Goal: Task Accomplishment & Management: Use online tool/utility

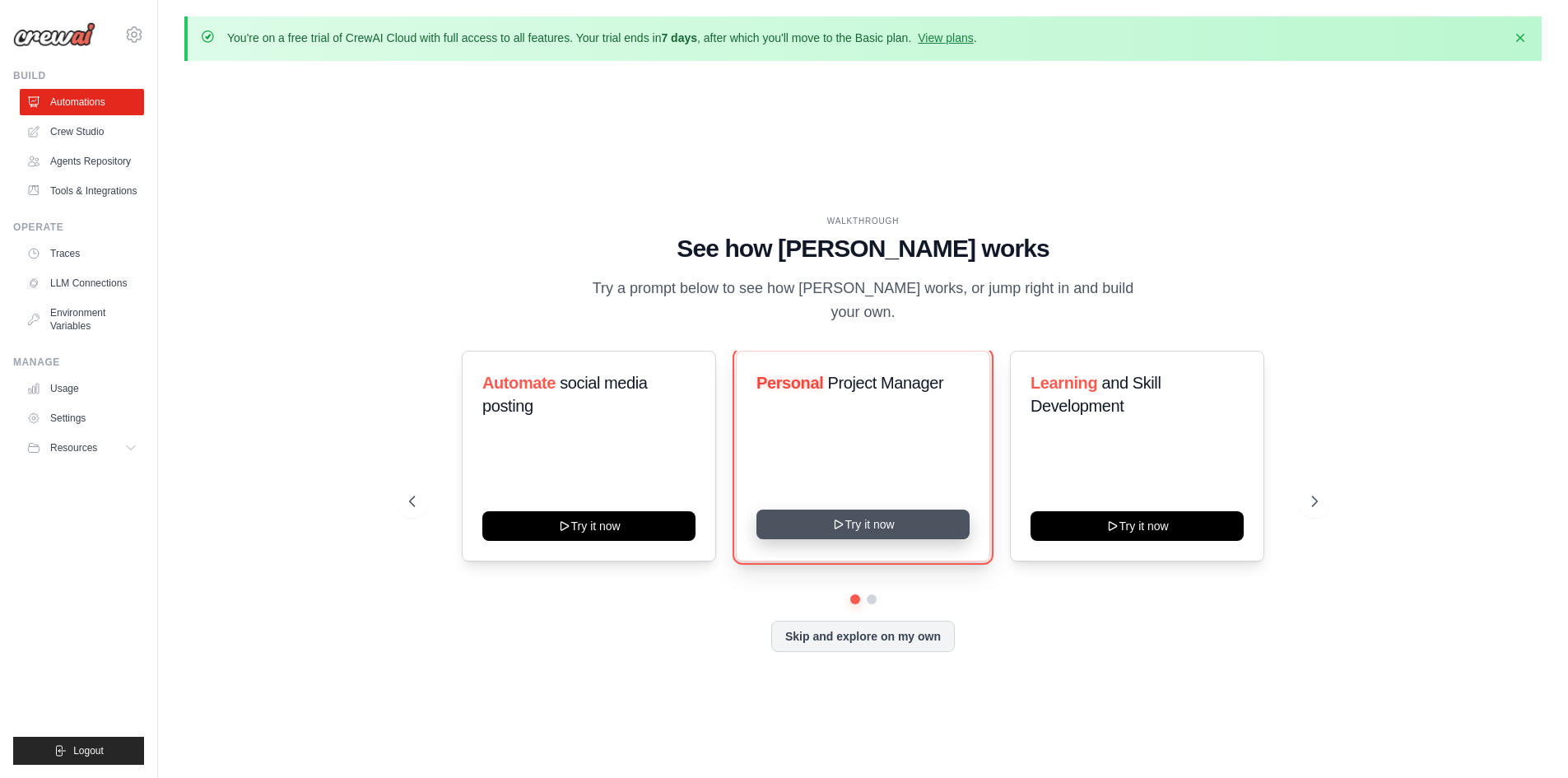
click at [860, 518] on button "Try it now" at bounding box center [863, 525] width 213 height 30
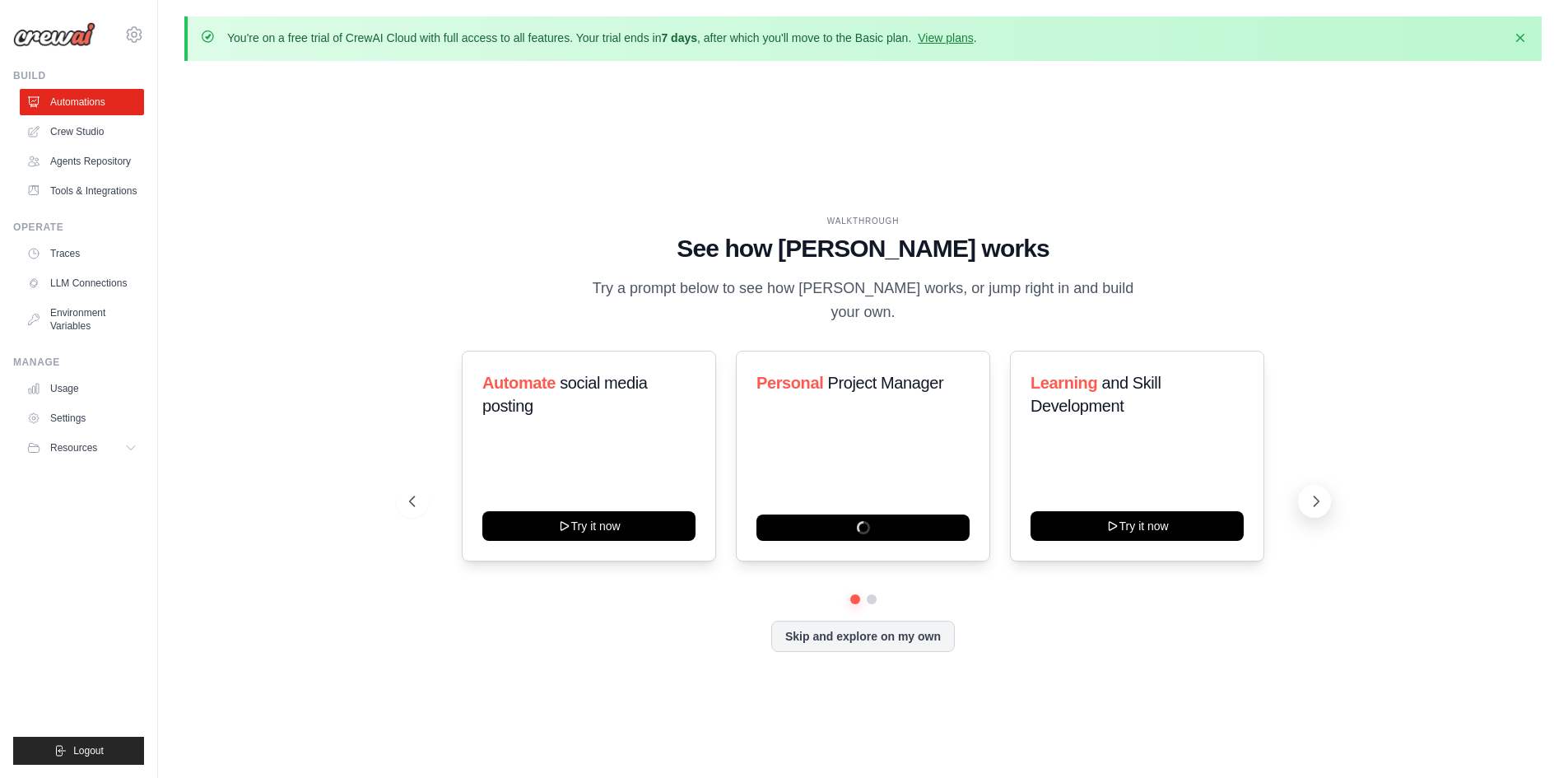
click at [1316, 497] on icon at bounding box center [1316, 501] width 5 height 10
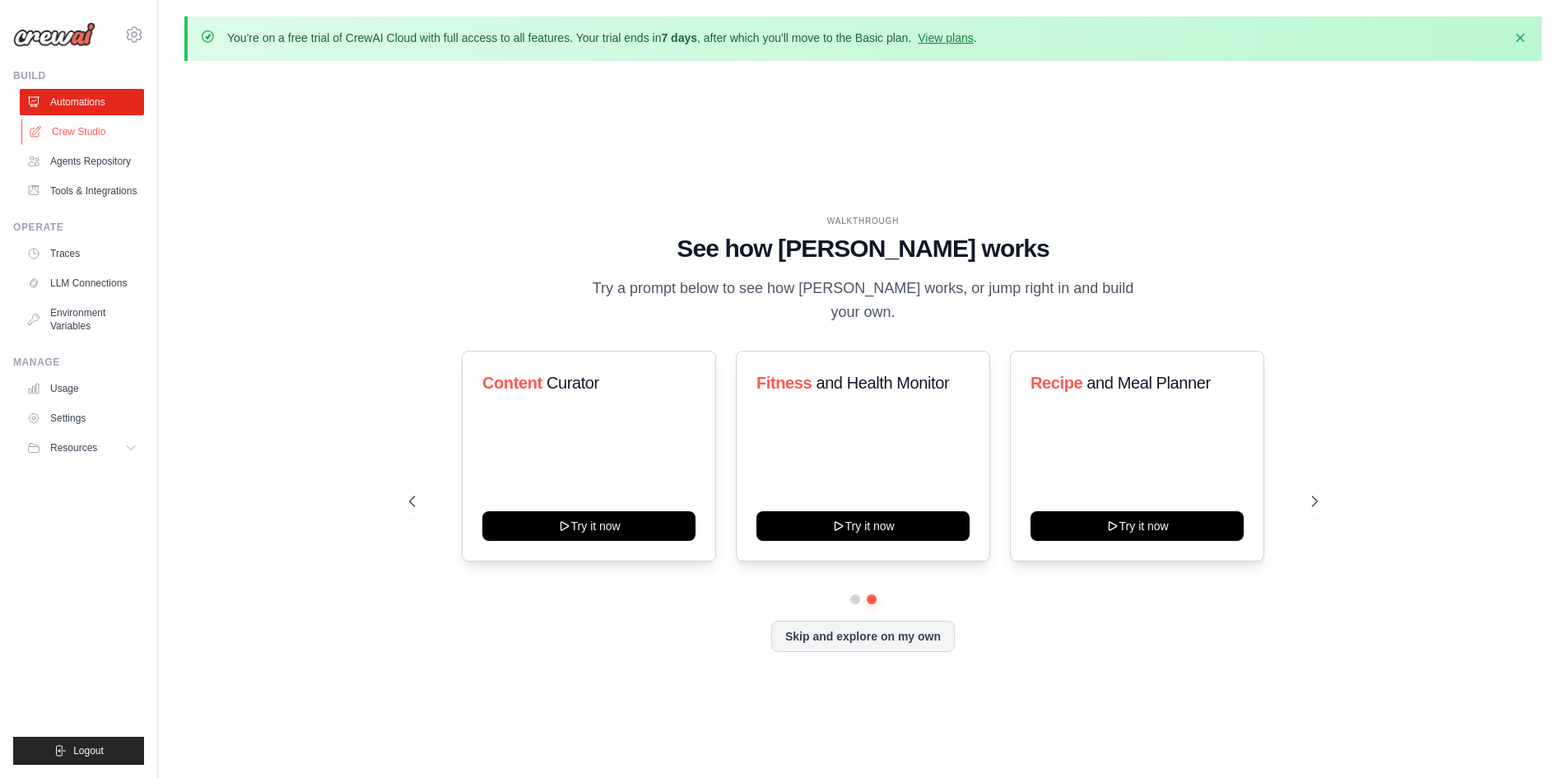
click at [78, 126] on link "Crew Studio" at bounding box center [83, 131] width 124 height 26
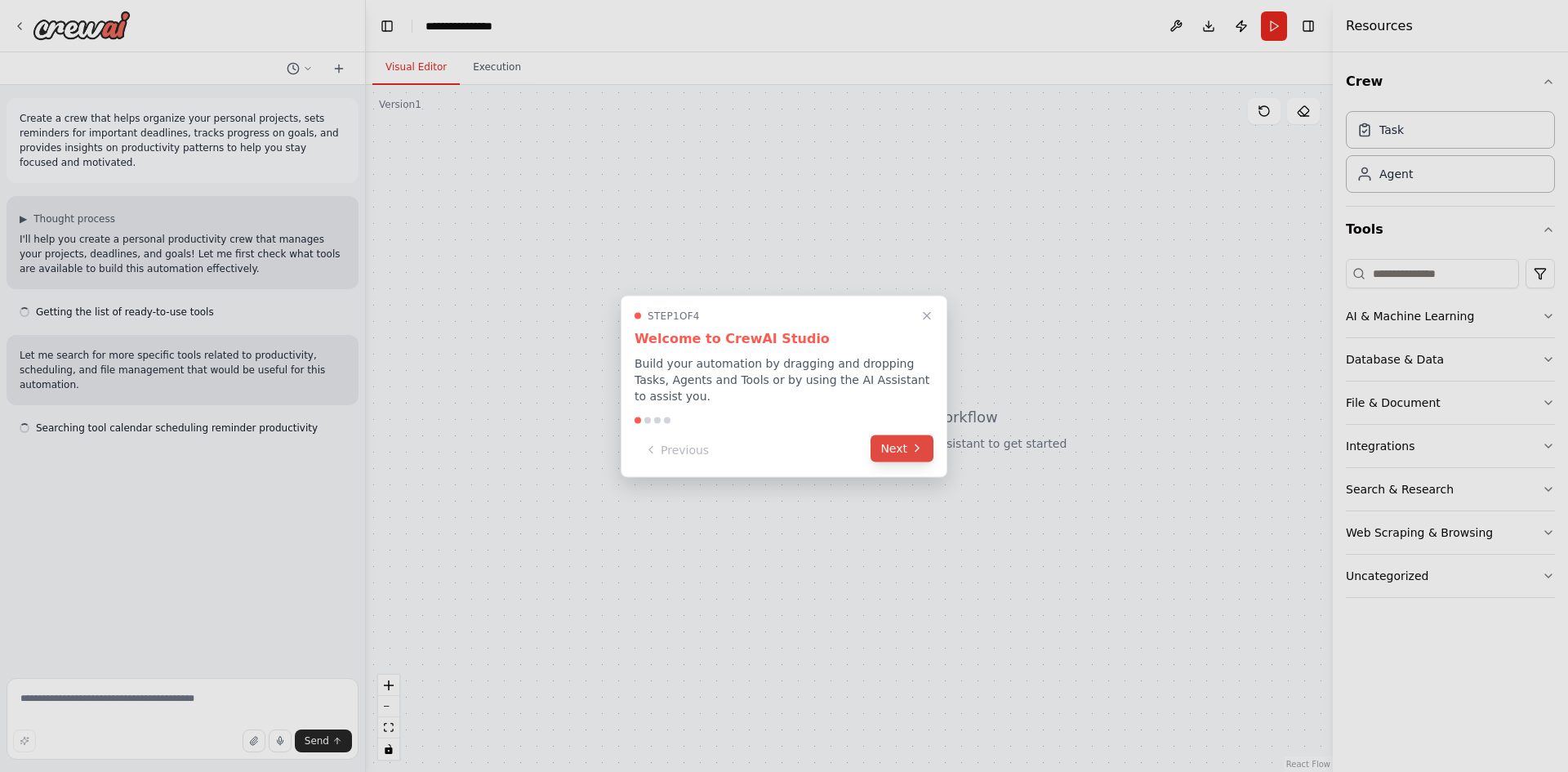
click at [888, 447] on button "Next" at bounding box center [902, 447] width 63 height 27
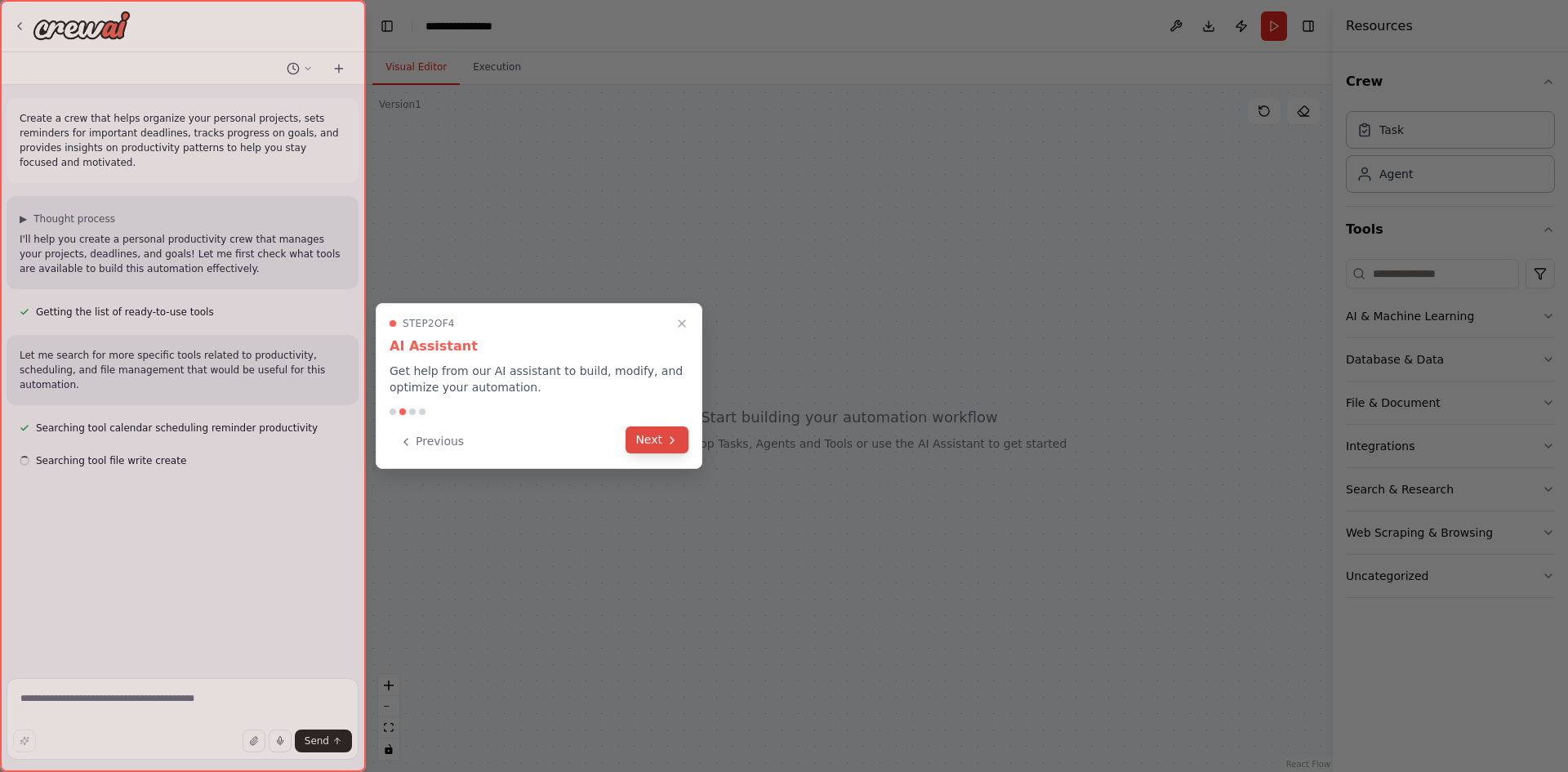
click at [657, 446] on button "Next" at bounding box center [657, 439] width 63 height 27
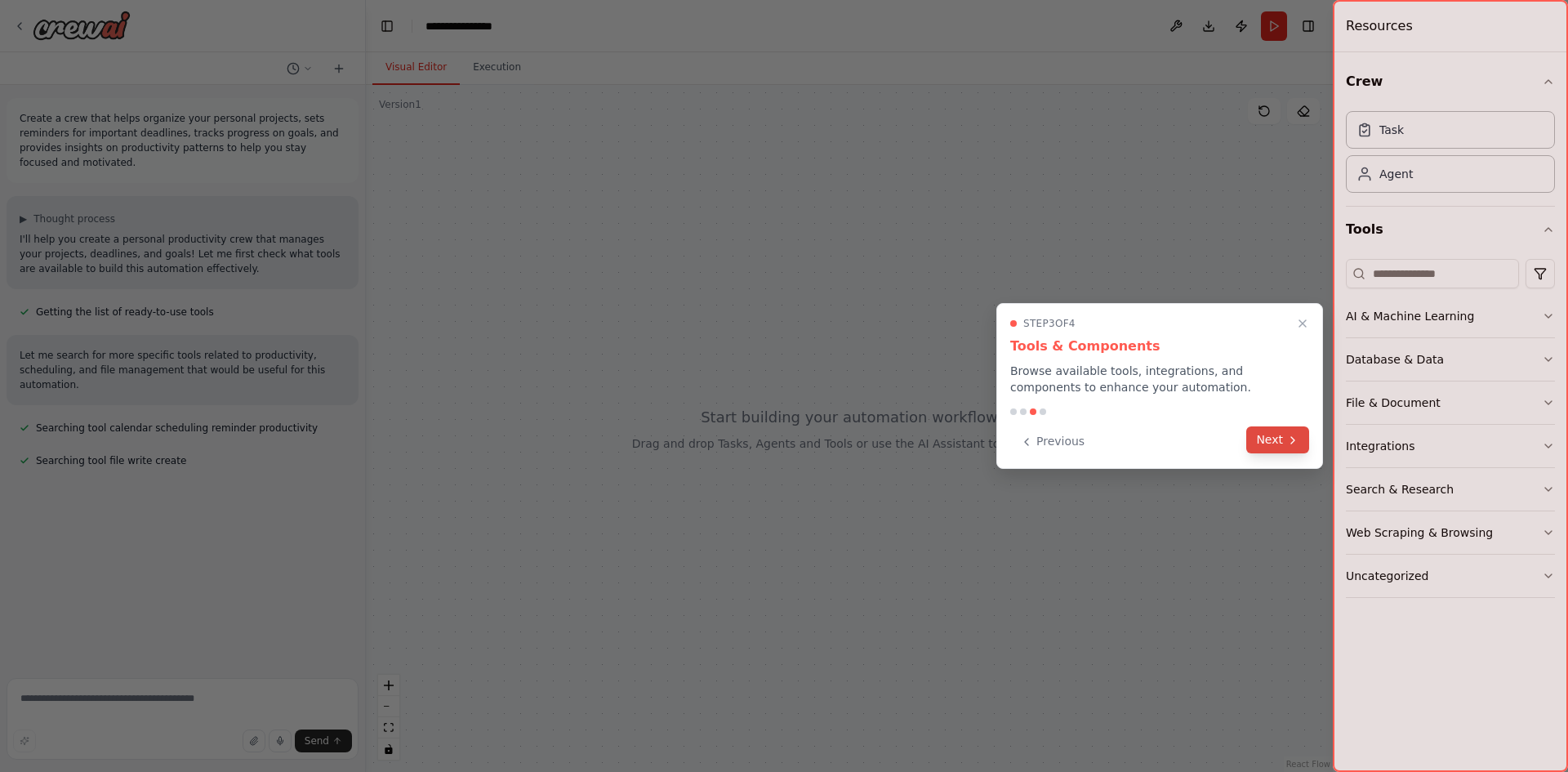
click at [1274, 444] on button "Next" at bounding box center [1277, 439] width 63 height 27
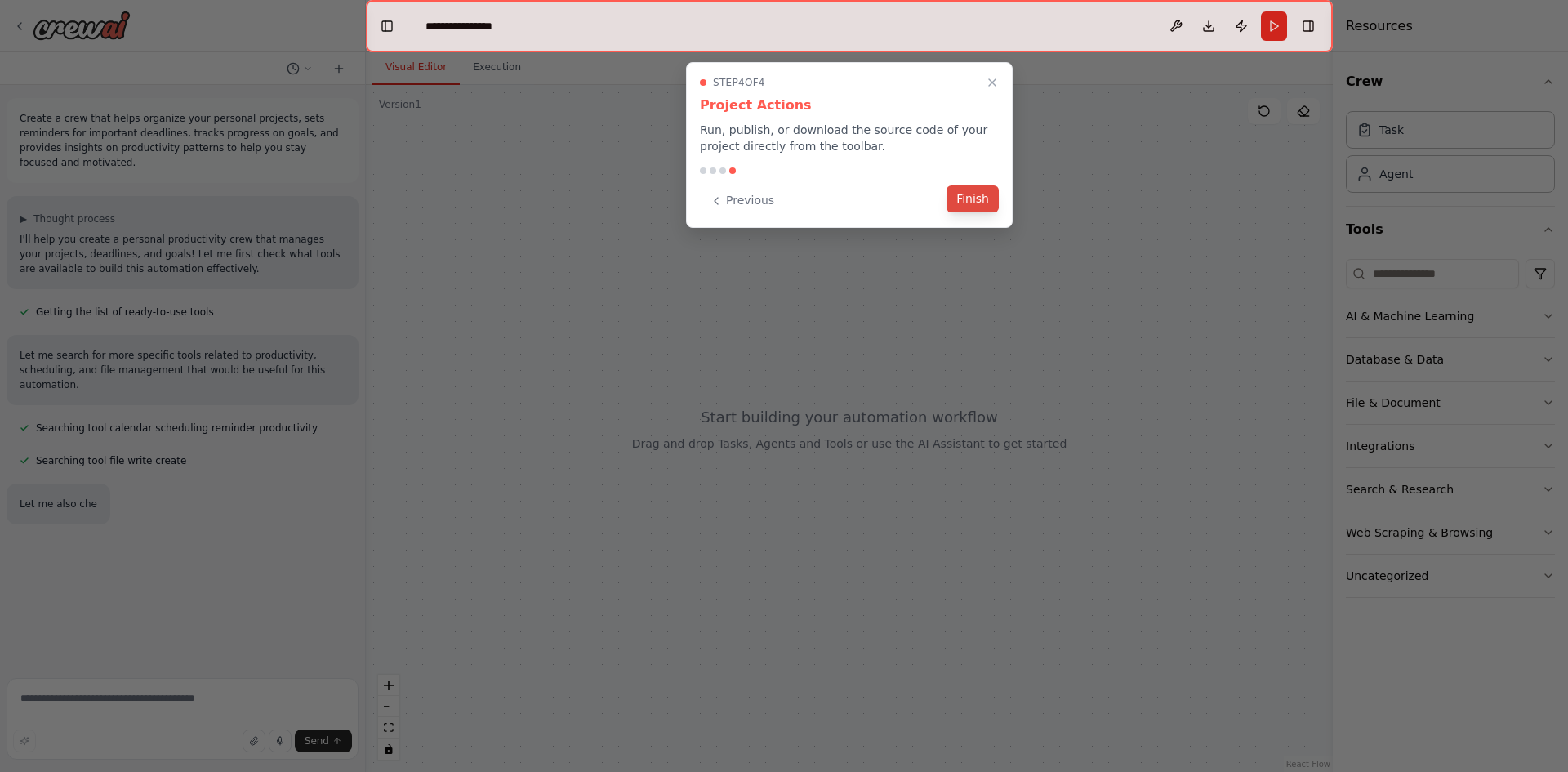
click at [982, 199] on button "Finish" at bounding box center [972, 199] width 53 height 27
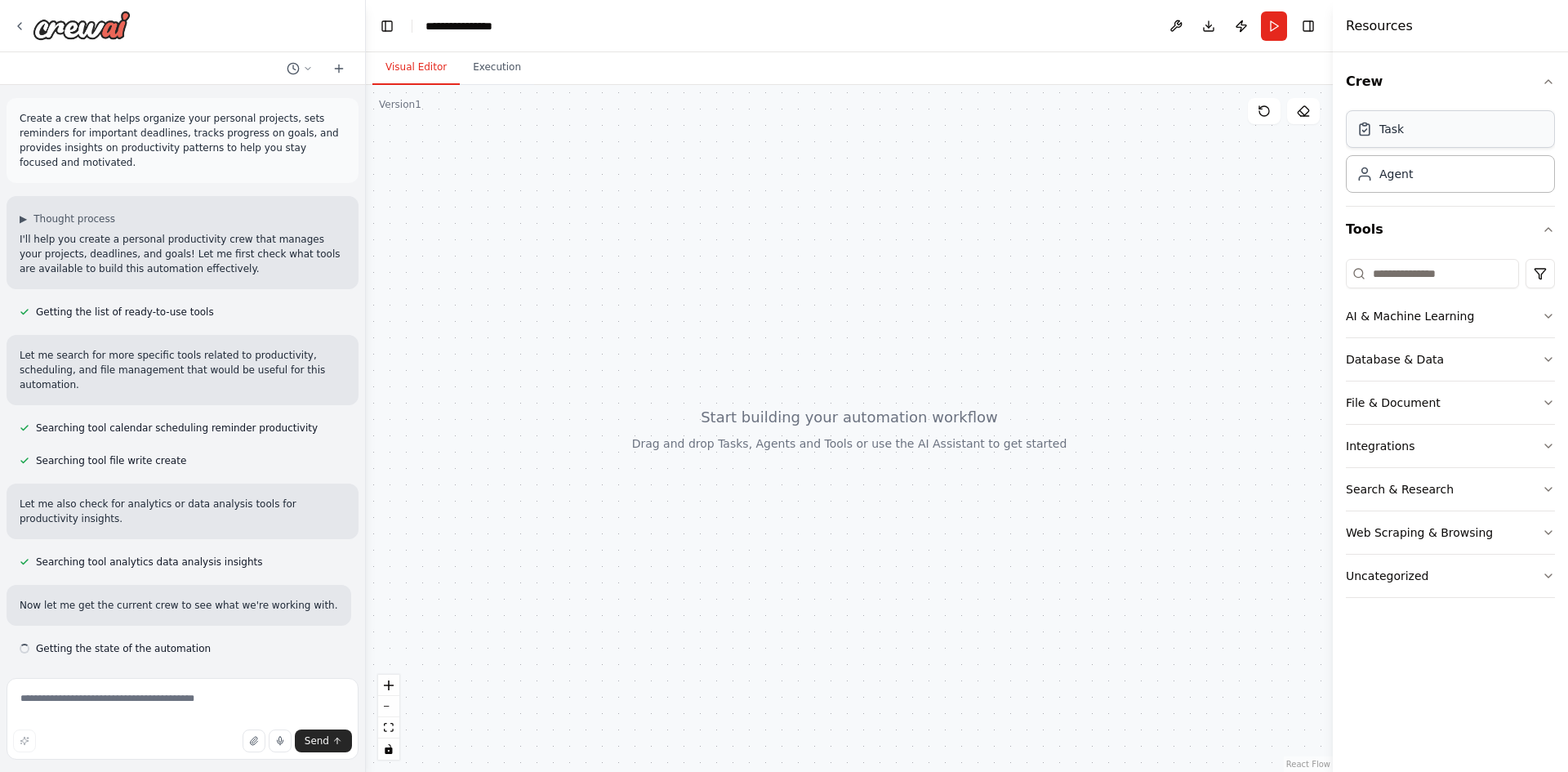
click at [1430, 131] on div "Task" at bounding box center [1450, 129] width 209 height 38
click at [1407, 176] on div "Agent" at bounding box center [1396, 174] width 33 height 17
click at [1549, 316] on icon "button" at bounding box center [1548, 316] width 13 height 13
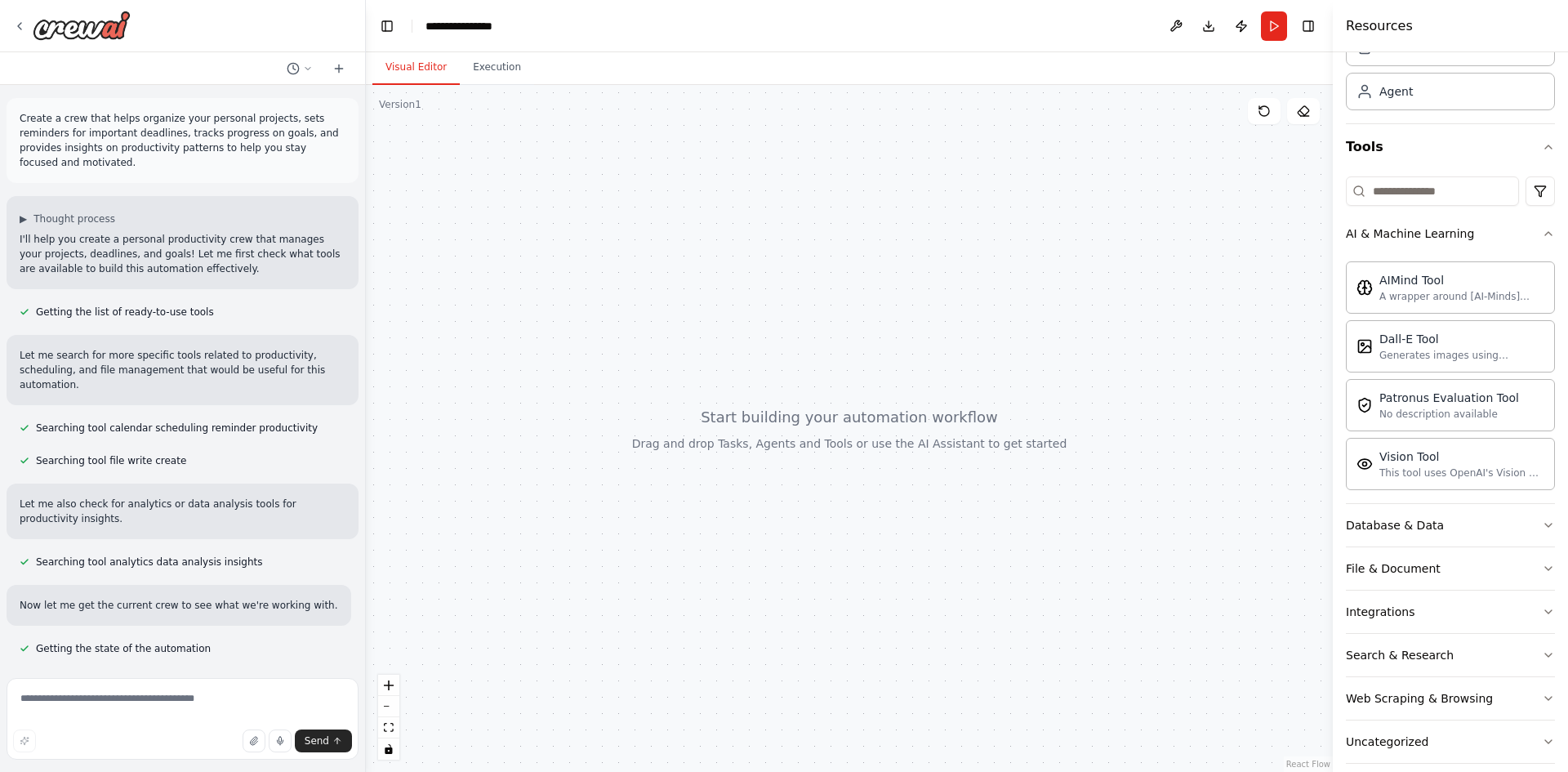
scroll to position [101, 0]
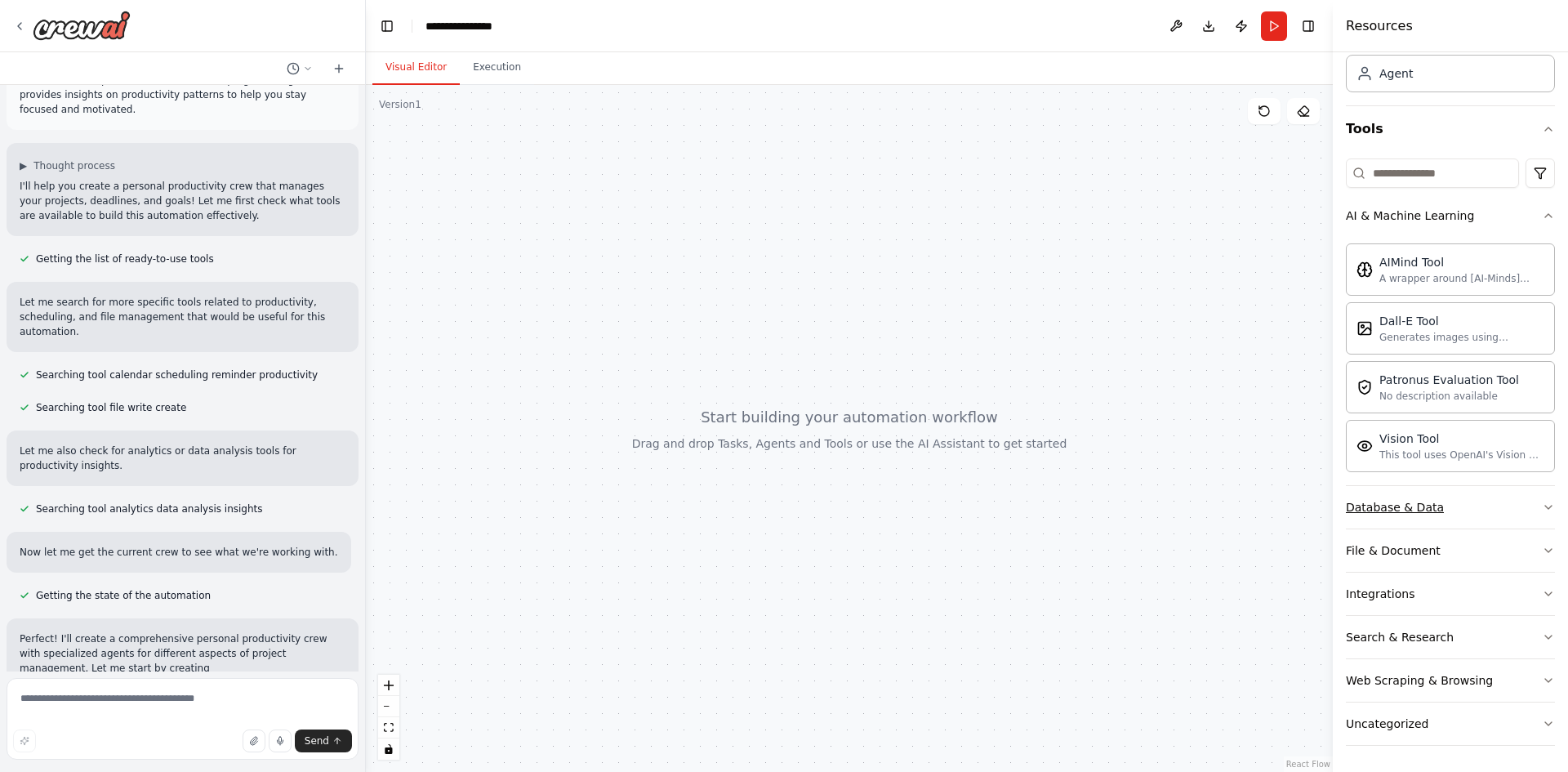
click at [1541, 502] on icon "button" at bounding box center [1548, 508] width 13 height 13
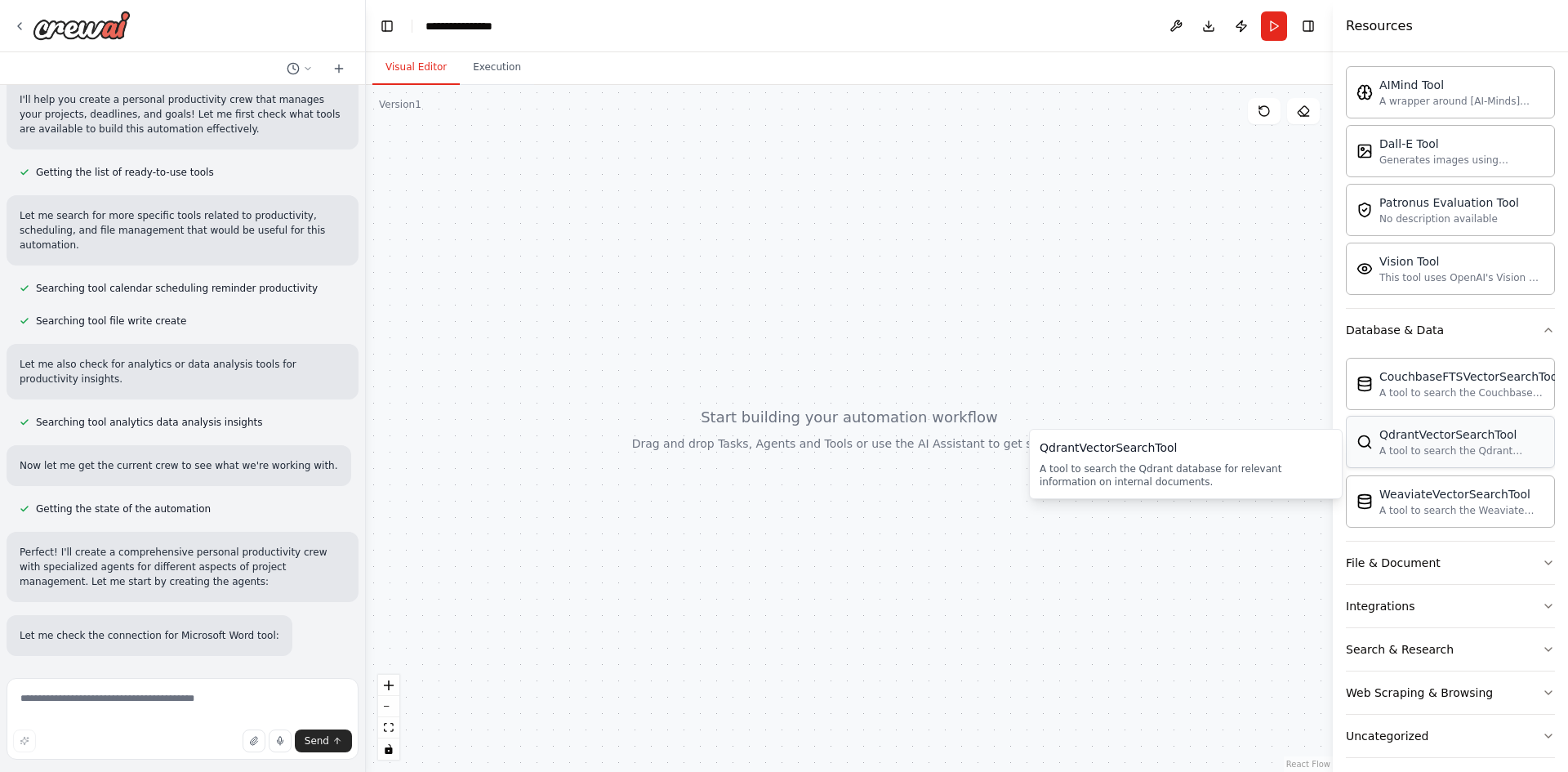
scroll to position [290, 0]
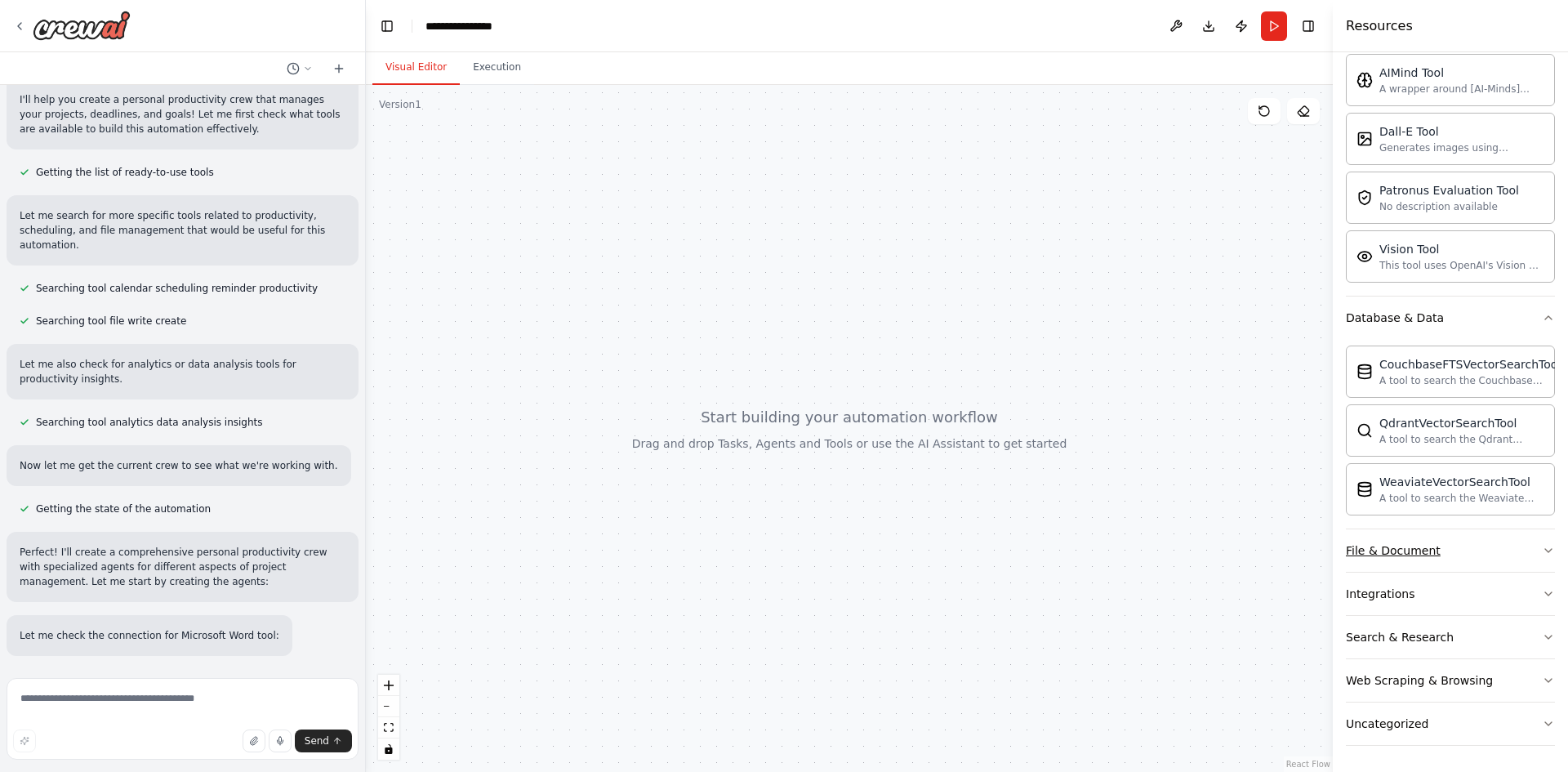
click at [1541, 552] on icon "button" at bounding box center [1548, 551] width 13 height 13
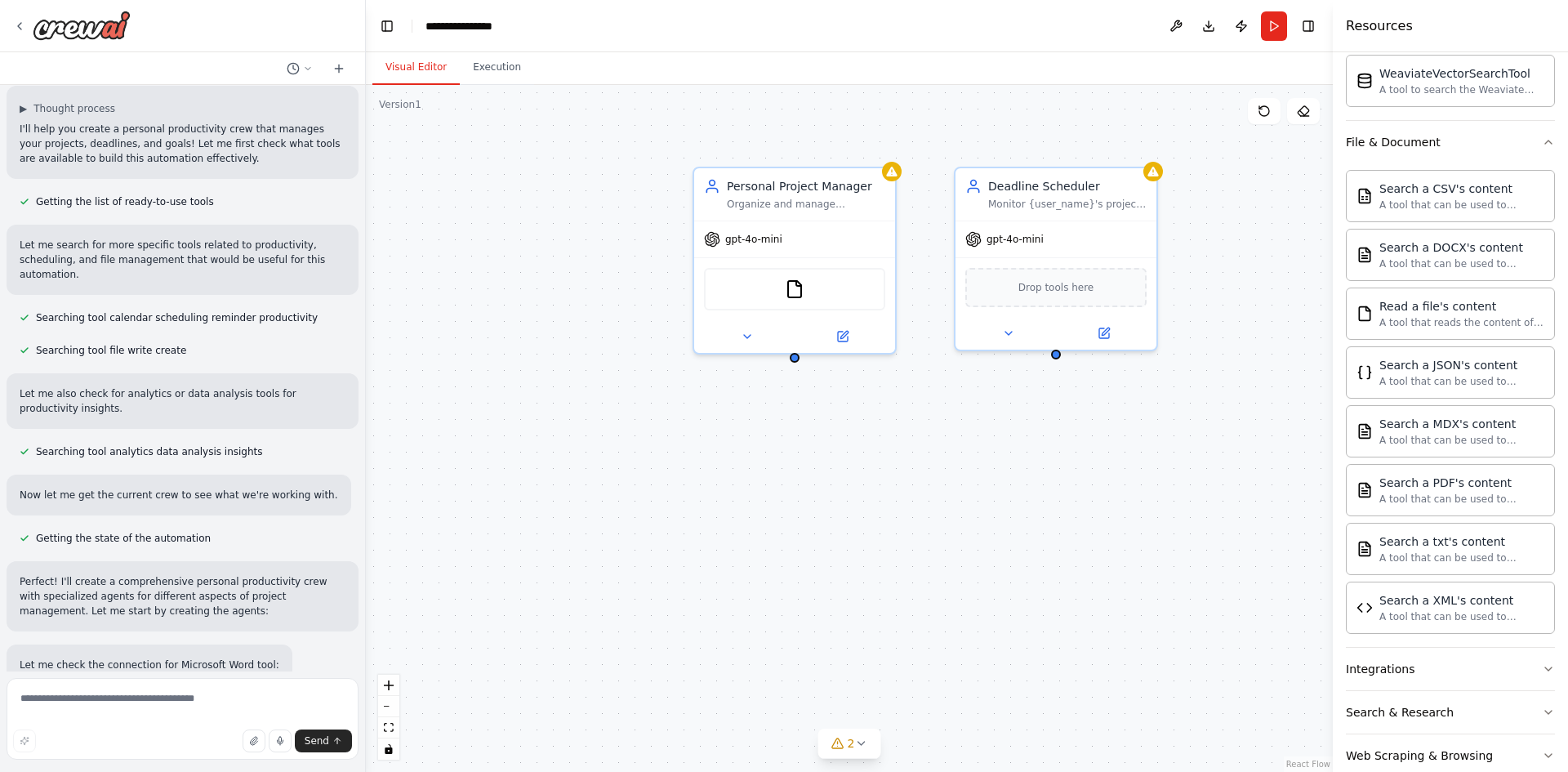
scroll to position [427, 0]
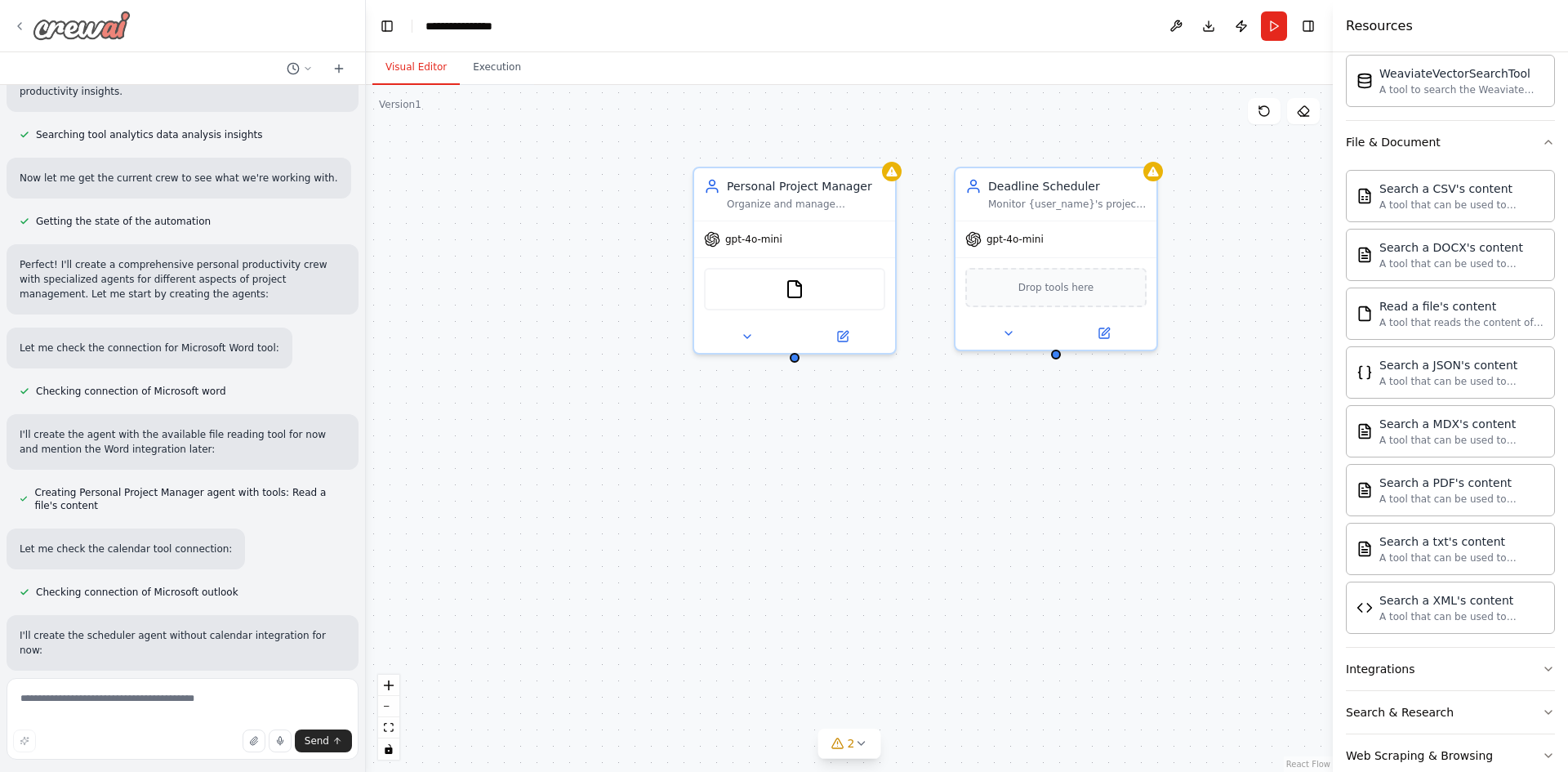
click at [20, 27] on icon at bounding box center [19, 26] width 13 height 13
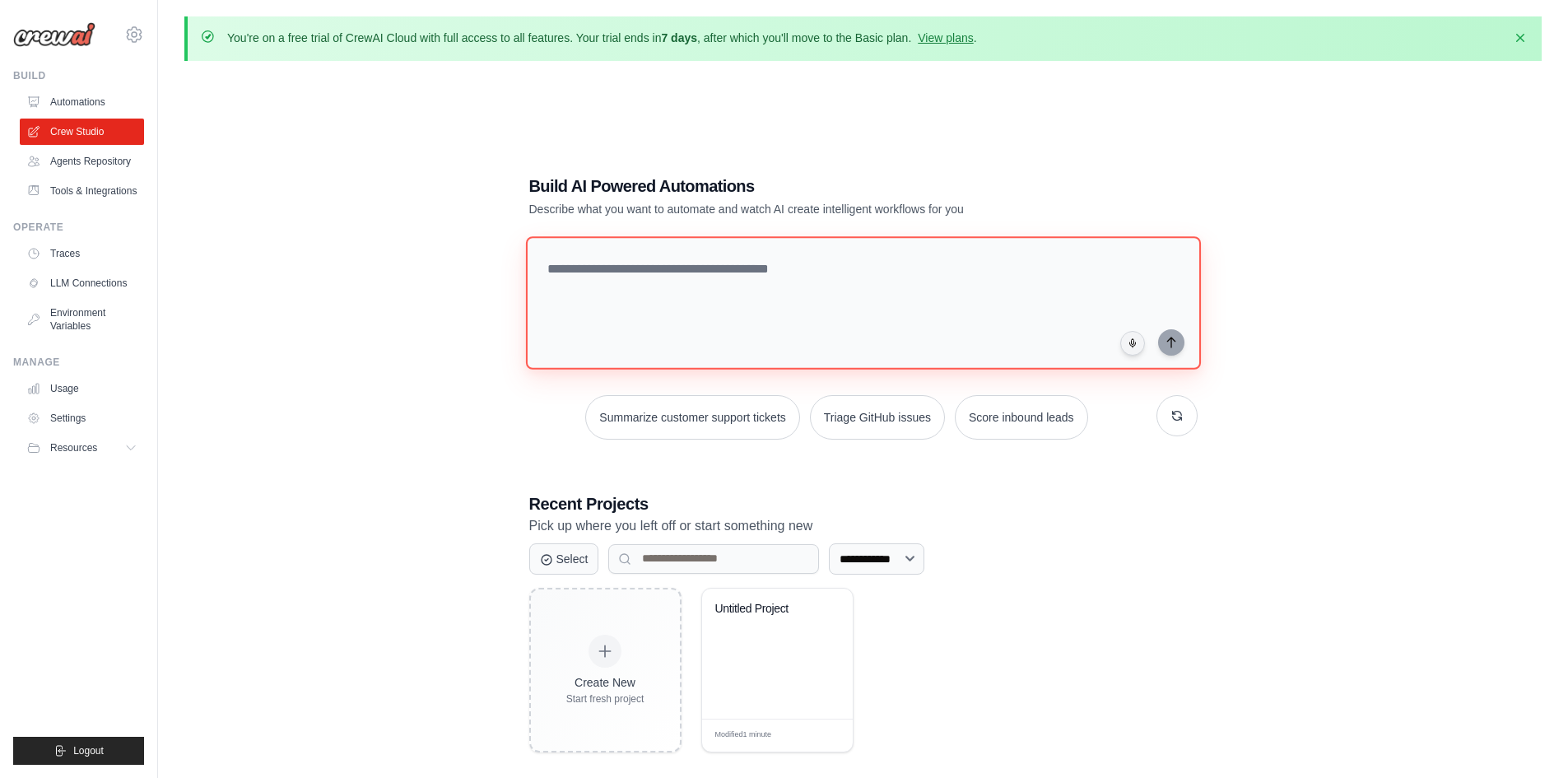
click at [638, 279] on textarea at bounding box center [863, 303] width 675 height 133
type textarea "*"
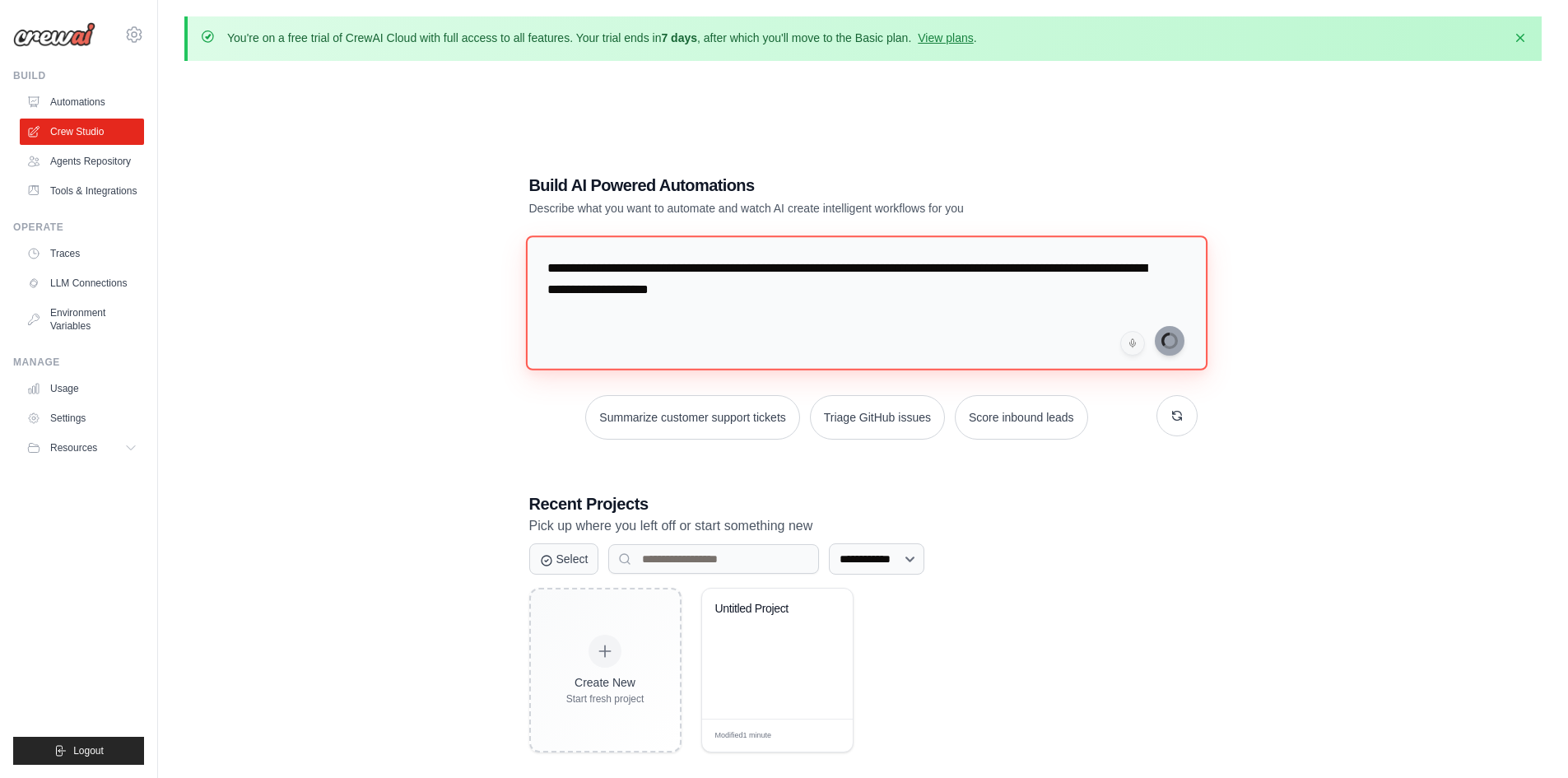
type textarea "**********"
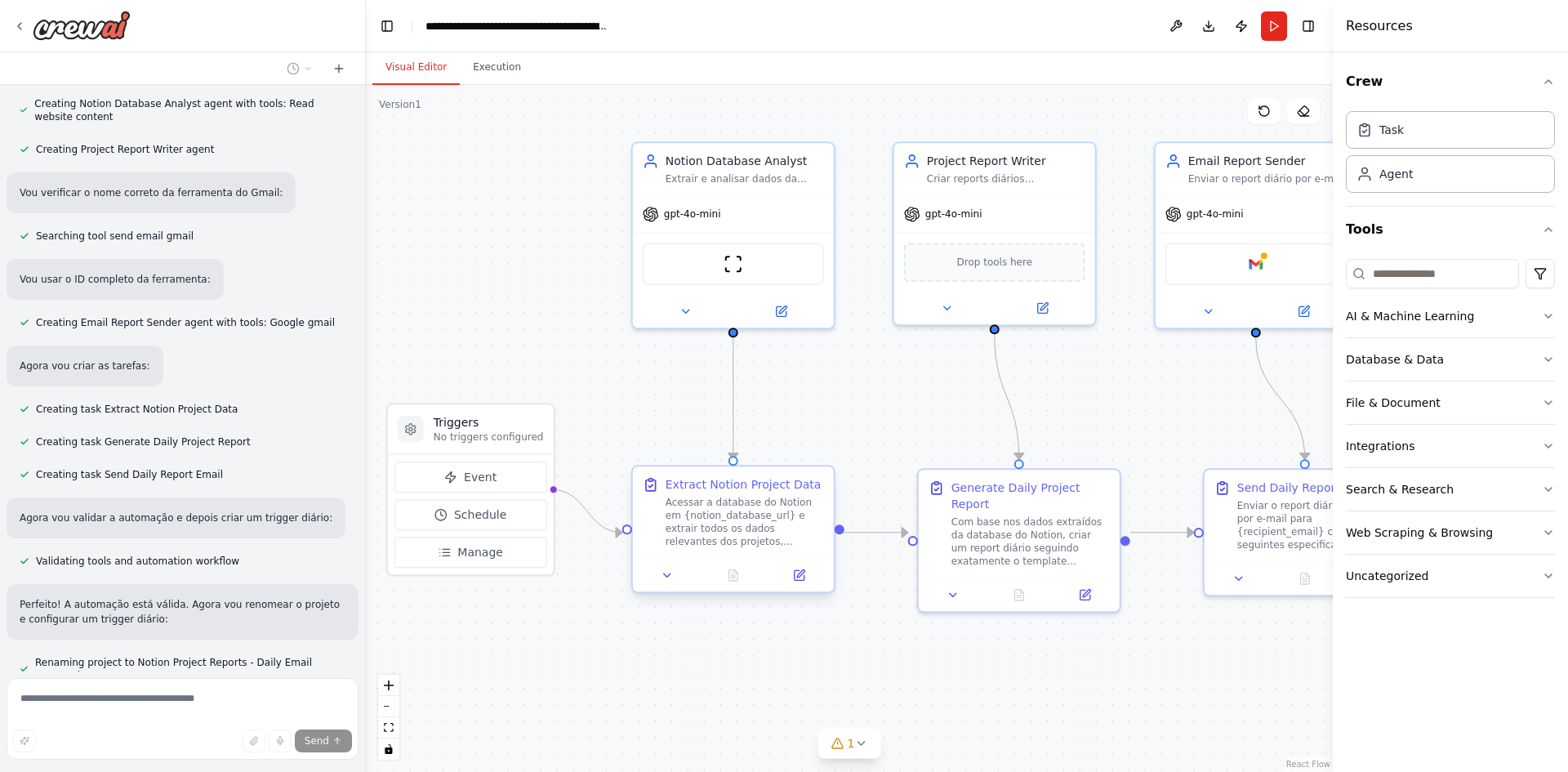
scroll to position [950, 0]
click at [733, 254] on img at bounding box center [733, 260] width 19 height 19
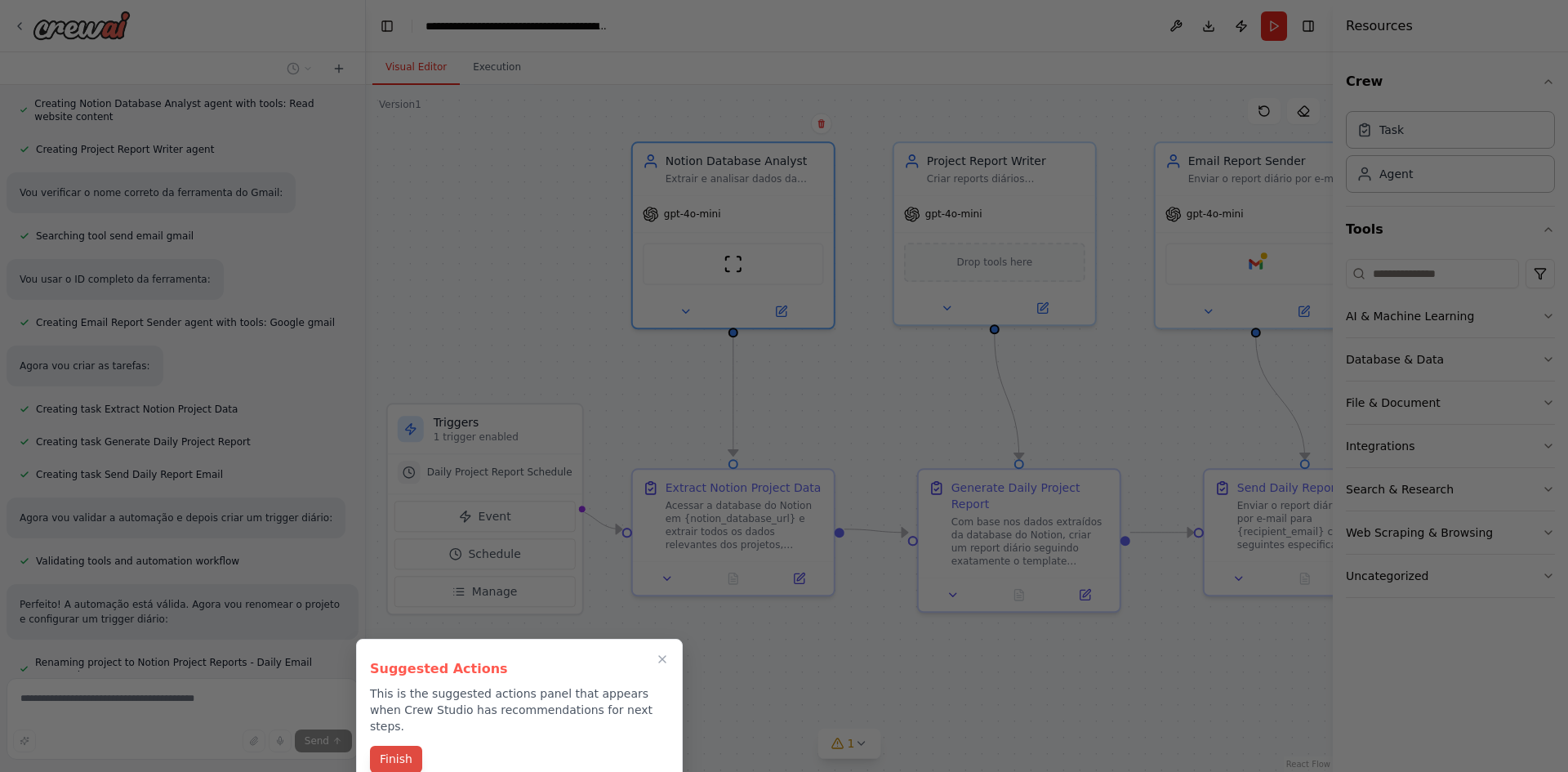
click at [404, 746] on button "Finish" at bounding box center [395, 759] width 53 height 27
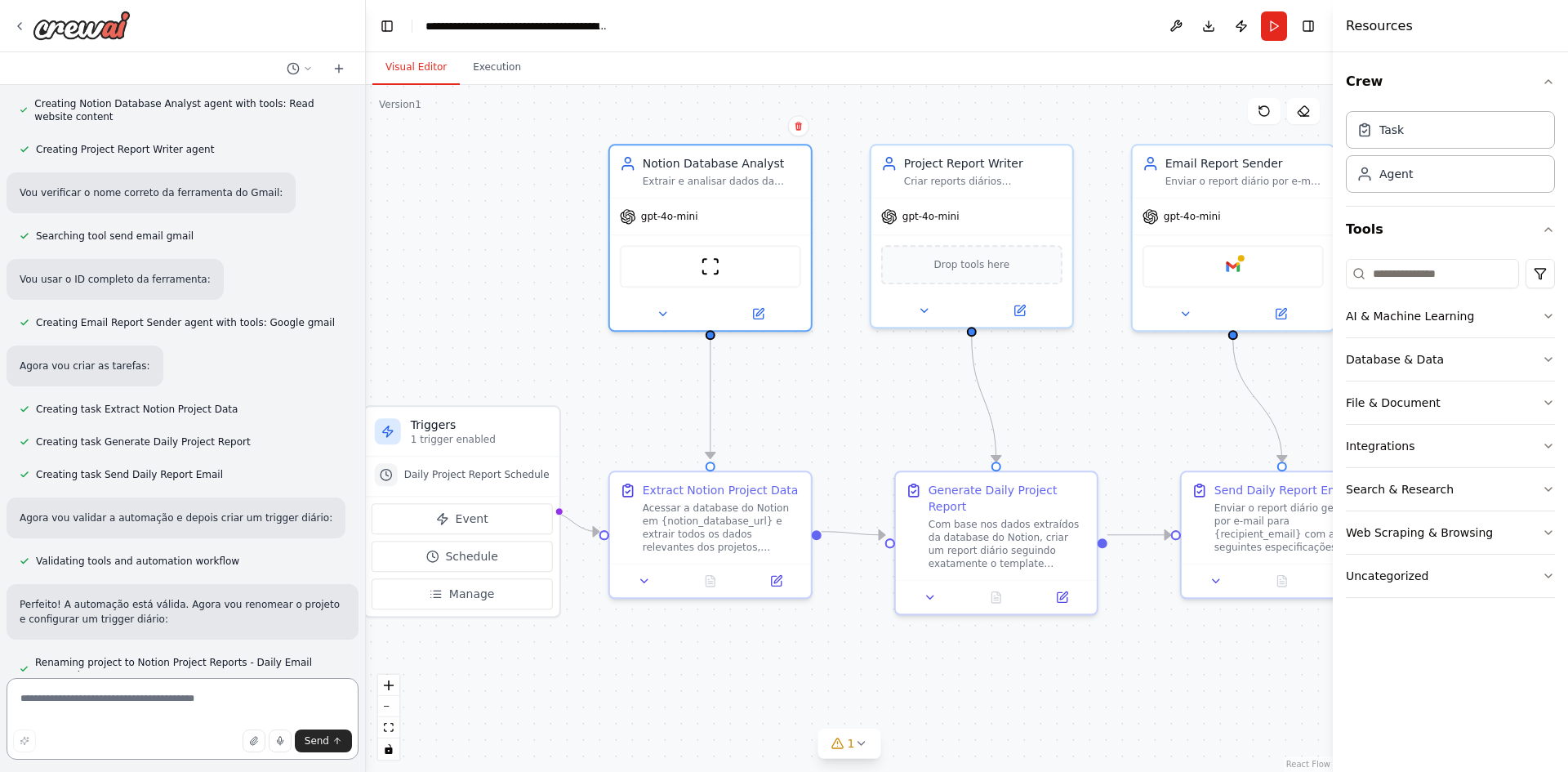
drag, startPoint x: 1159, startPoint y: 387, endPoint x: 1136, endPoint y: 390, distance: 23.2
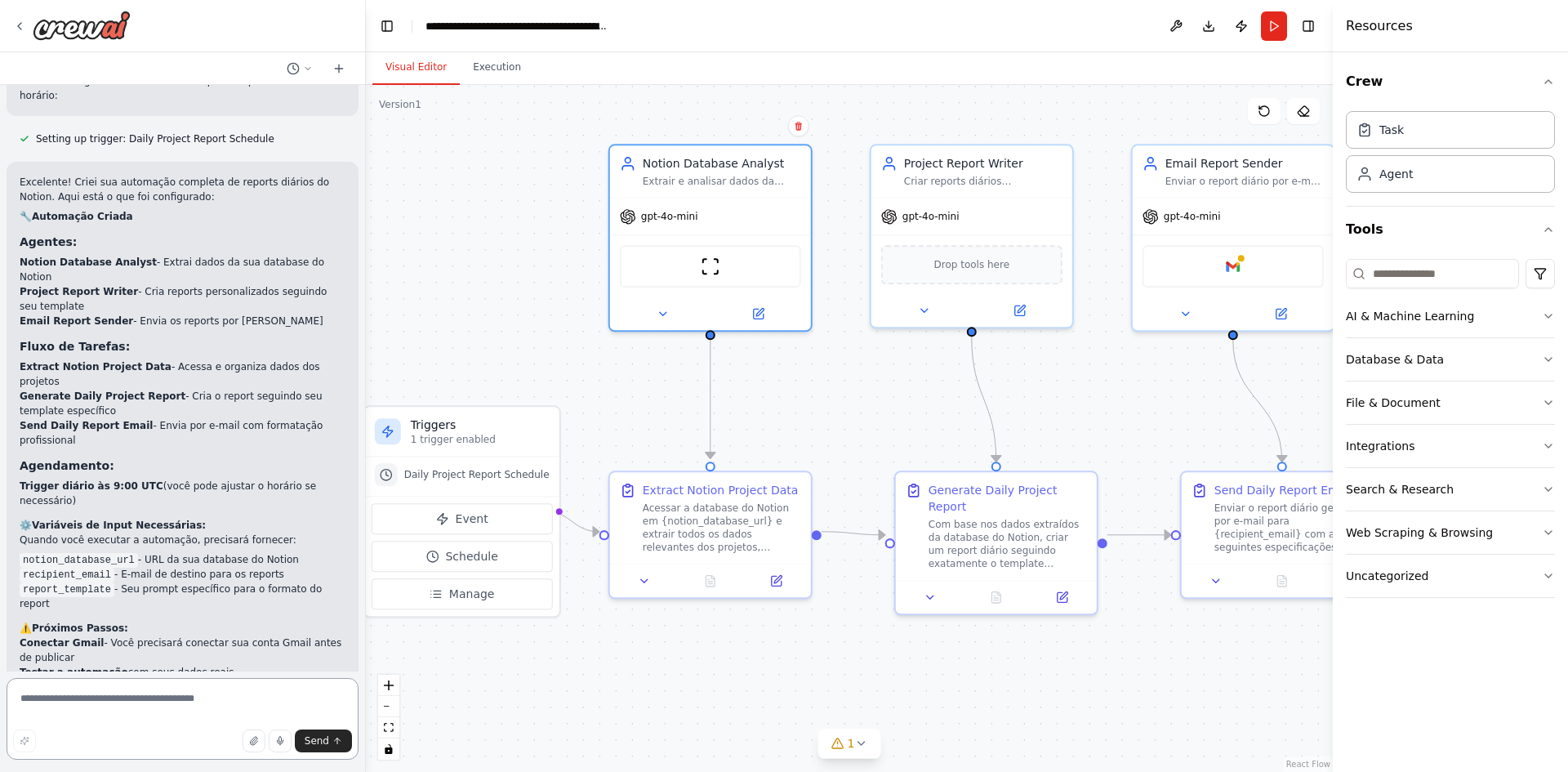
scroll to position [1632, 0]
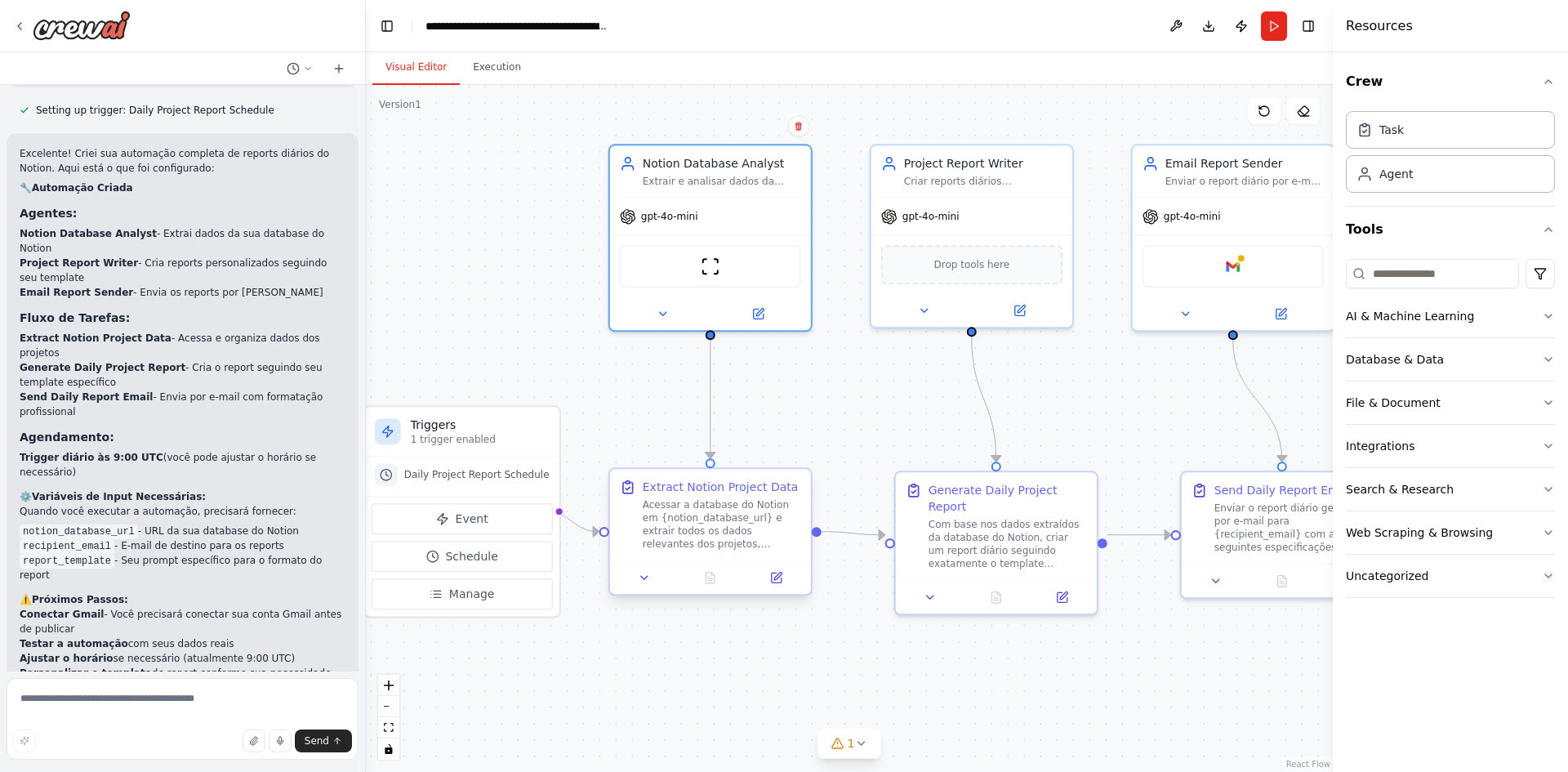
click at [679, 527] on div "Acessar a database do Notion em {notion_database_url} e extrair todos os dados …" at bounding box center [721, 524] width 158 height 53
click at [636, 577] on button at bounding box center [644, 577] width 56 height 19
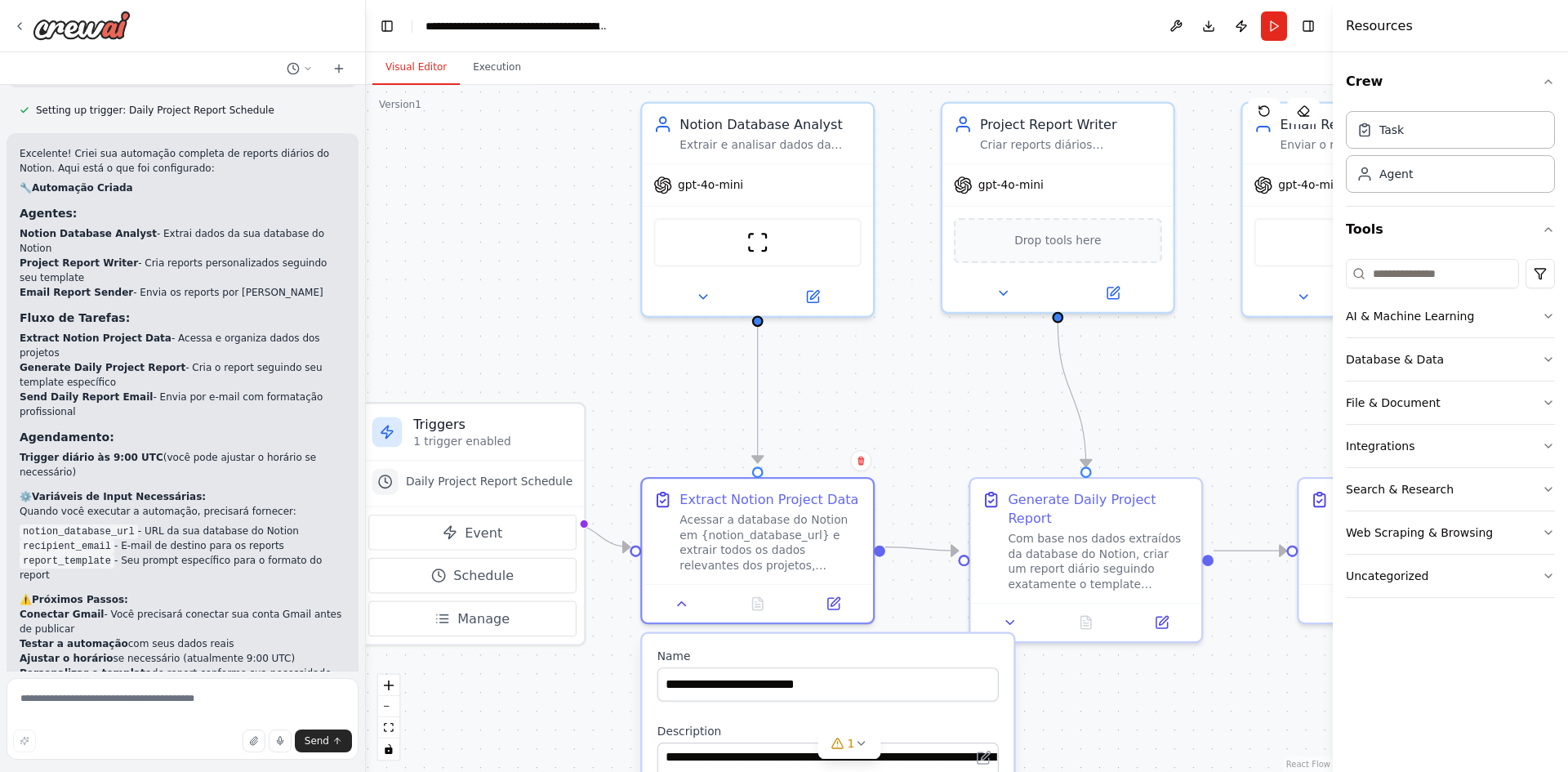
scroll to position [1794, 0]
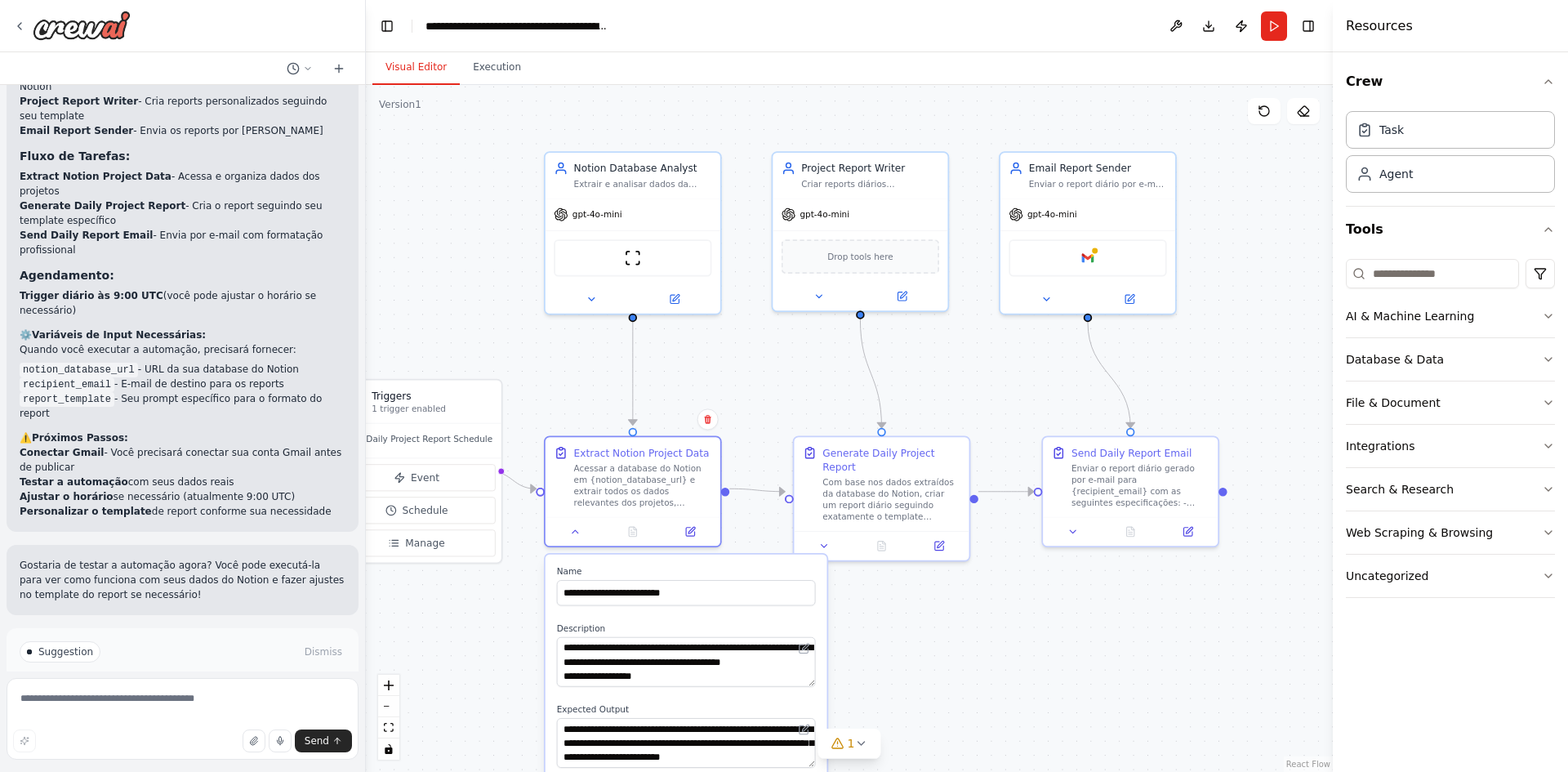
drag, startPoint x: 1258, startPoint y: 379, endPoint x: 1021, endPoint y: 361, distance: 237.7
click at [860, 251] on span "Drop tools here" at bounding box center [860, 253] width 67 height 14
click at [870, 477] on div "Com base nos dados extraídos da database do Notion, criar um report diário segu…" at bounding box center [891, 496] width 138 height 45
click at [815, 219] on div "gpt-4o-mini" at bounding box center [859, 212] width 175 height 31
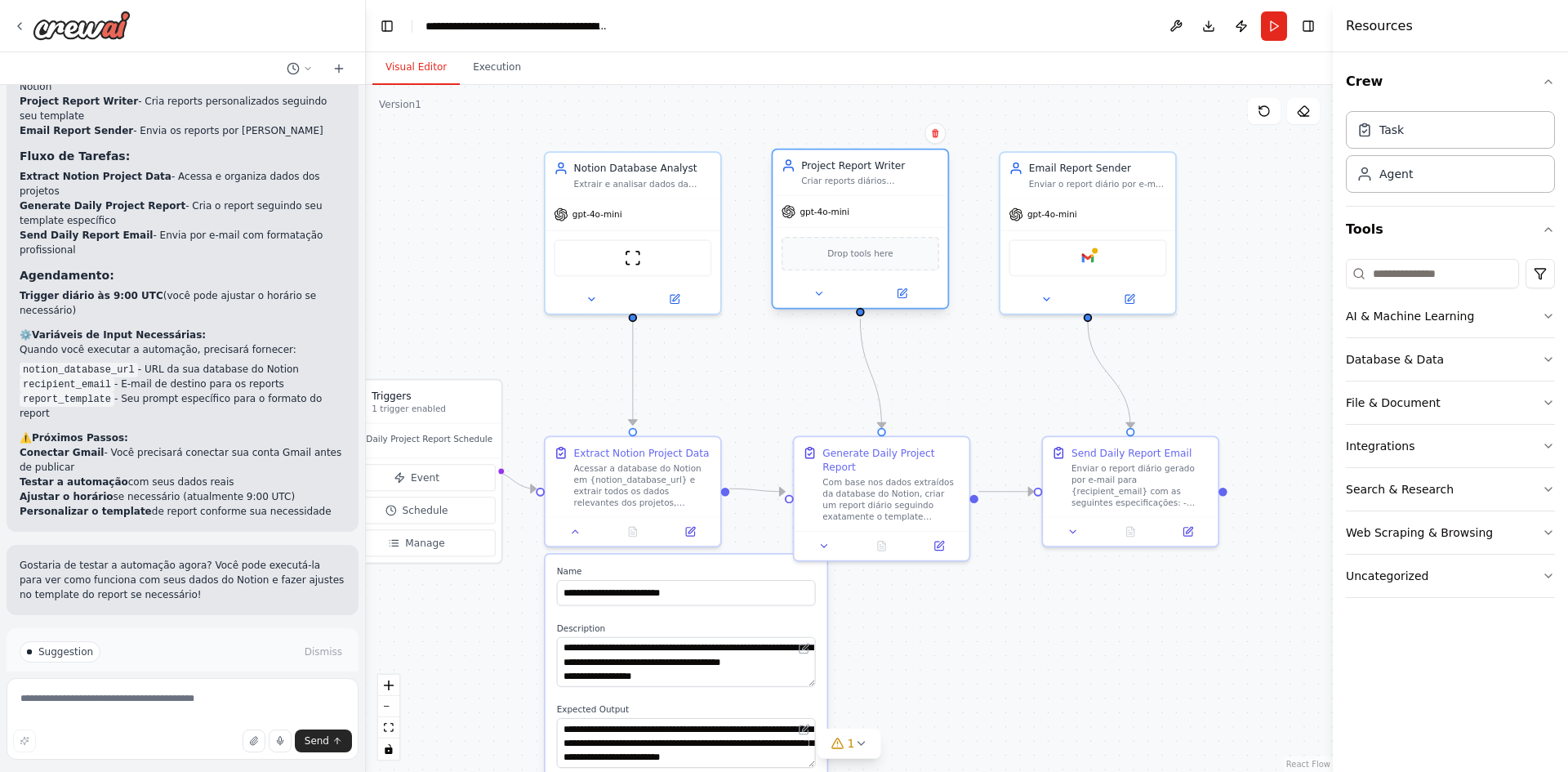
click at [838, 253] on span "Drop tools here" at bounding box center [860, 253] width 67 height 14
click at [816, 292] on icon at bounding box center [819, 293] width 6 height 3
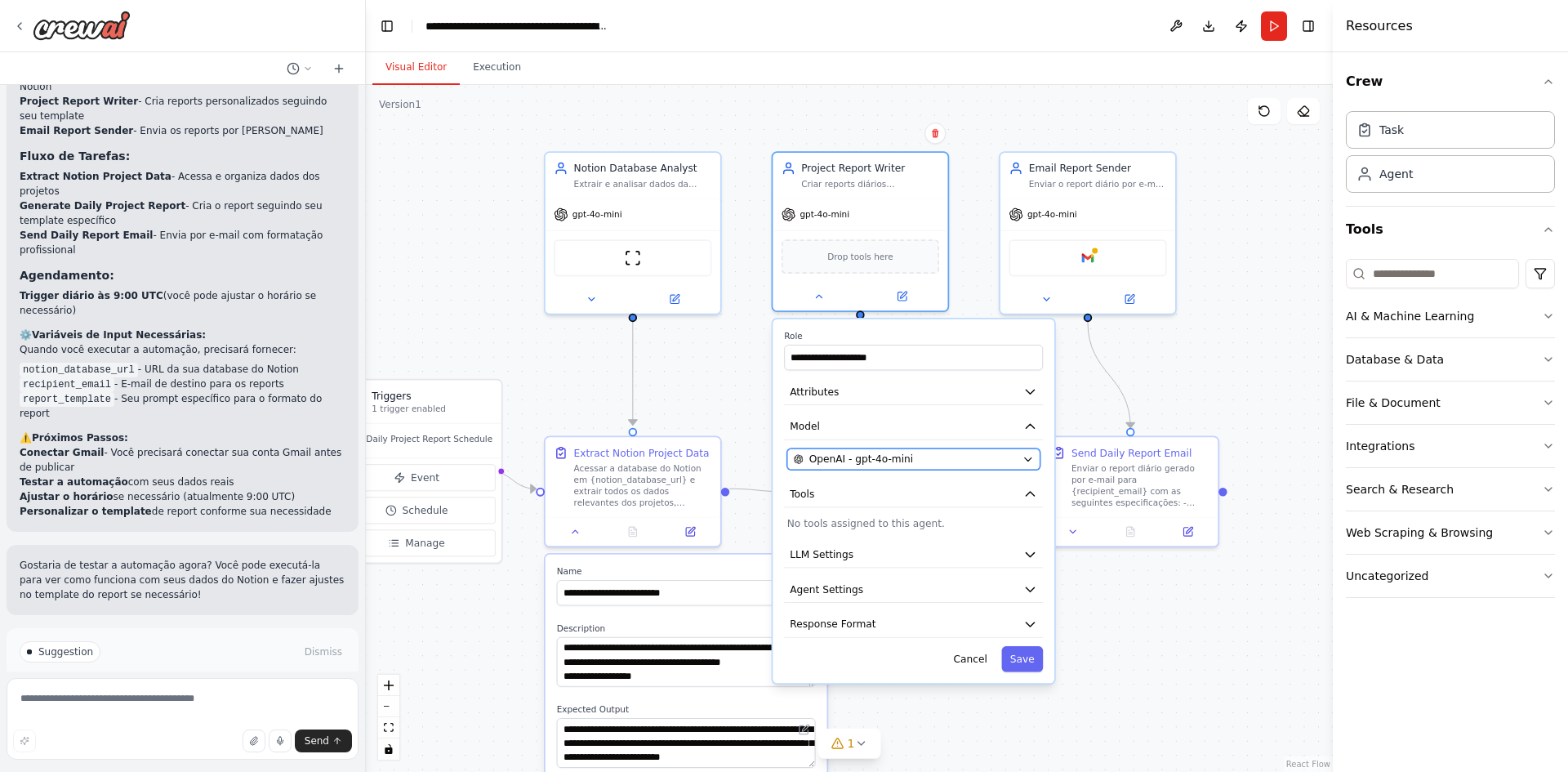
click at [845, 460] on span "OpenAI - gpt-4o-mini" at bounding box center [861, 459] width 103 height 14
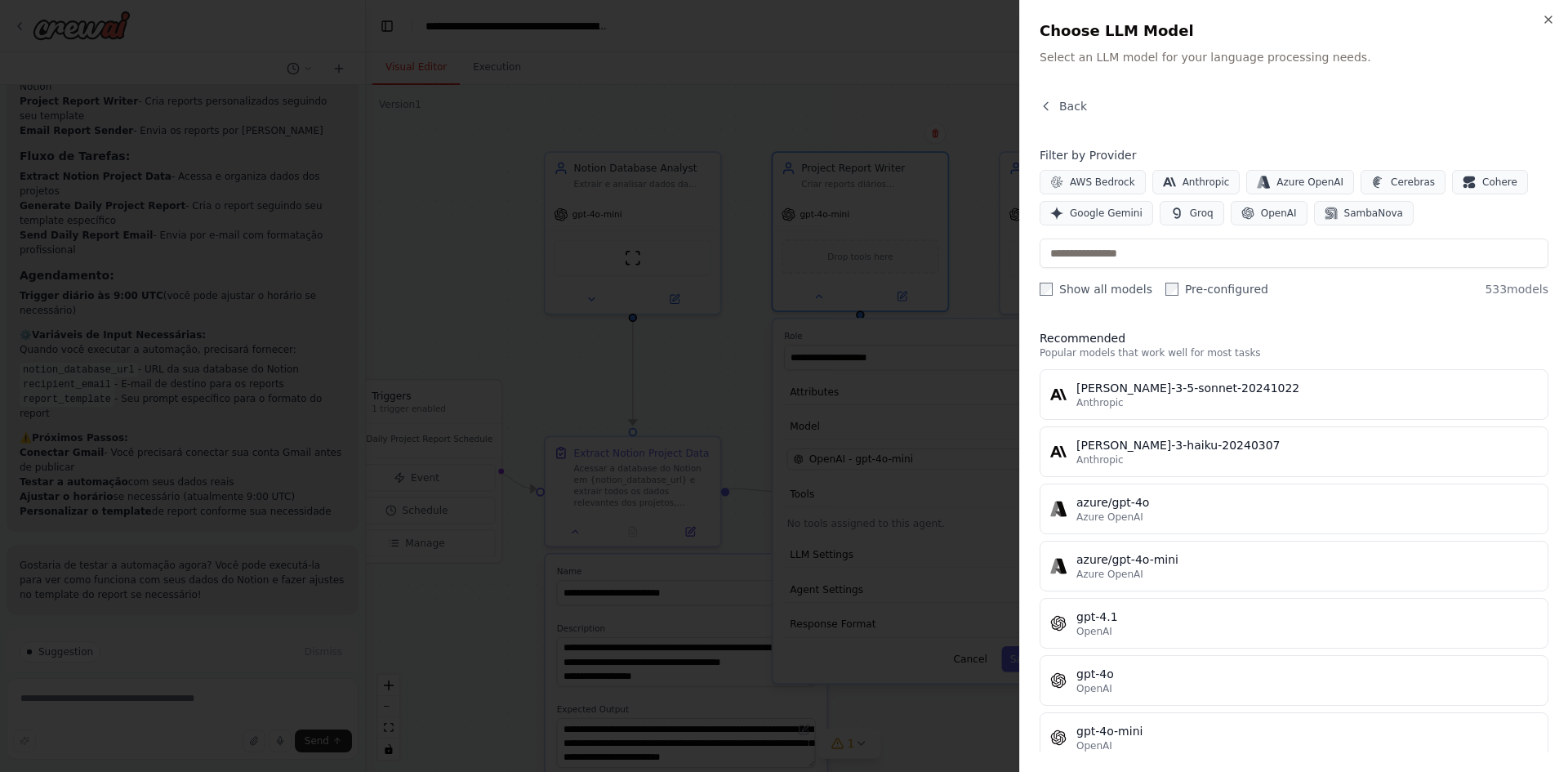
click at [839, 398] on div at bounding box center [784, 386] width 1568 height 772
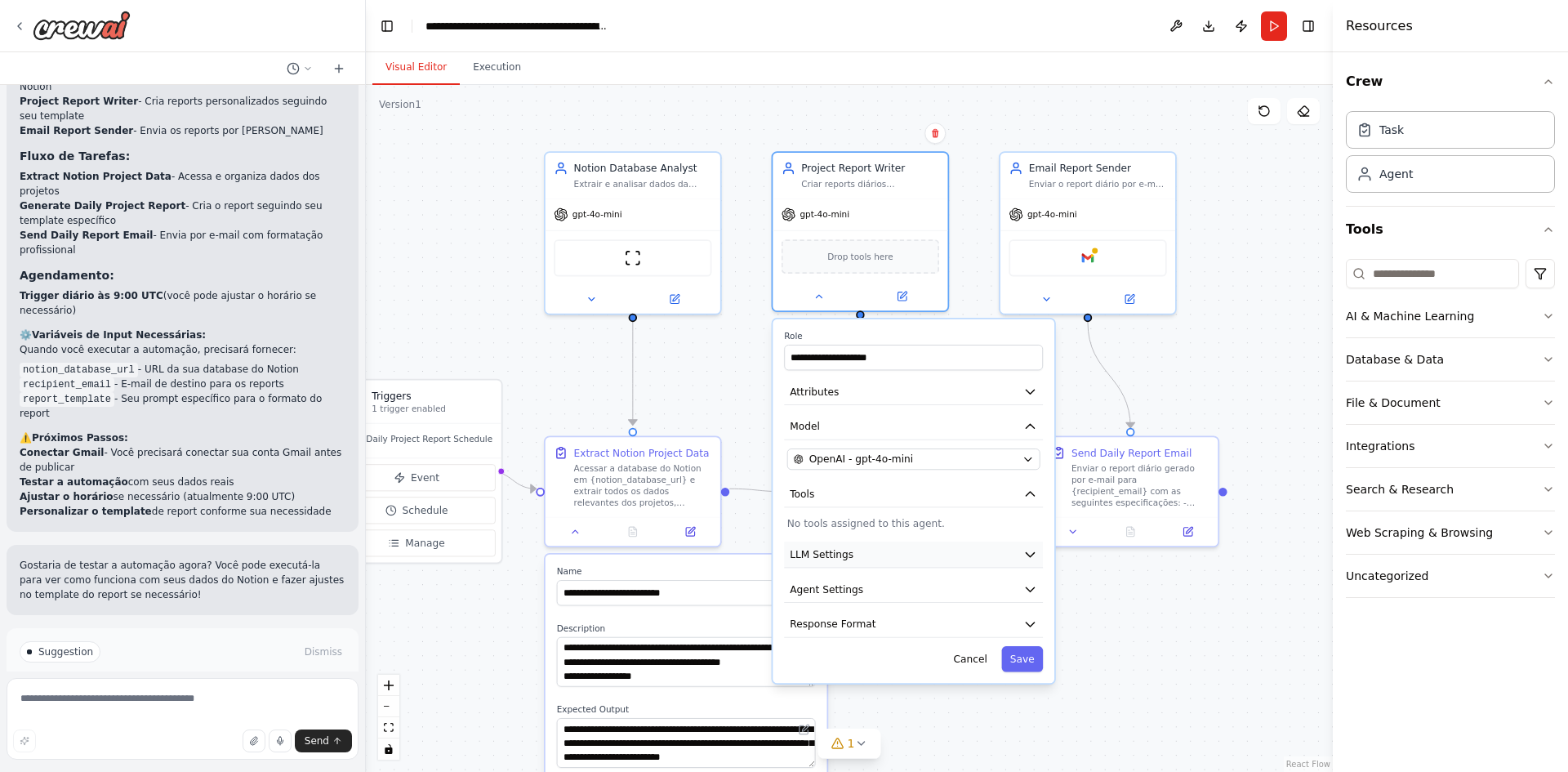
click at [825, 558] on span "LLM Settings" at bounding box center [821, 554] width 64 height 14
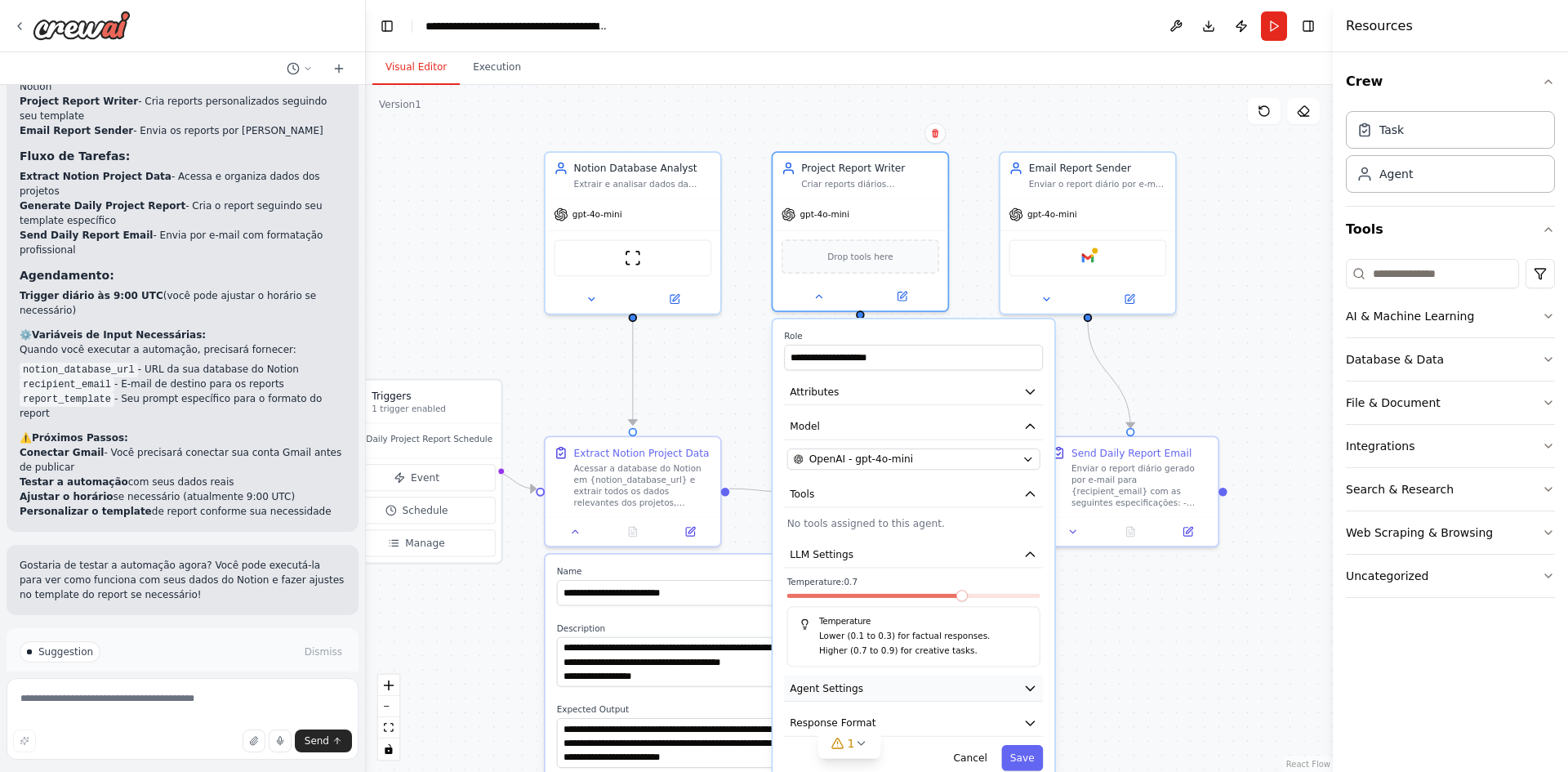
click at [839, 692] on span "Agent Settings" at bounding box center [827, 688] width 74 height 14
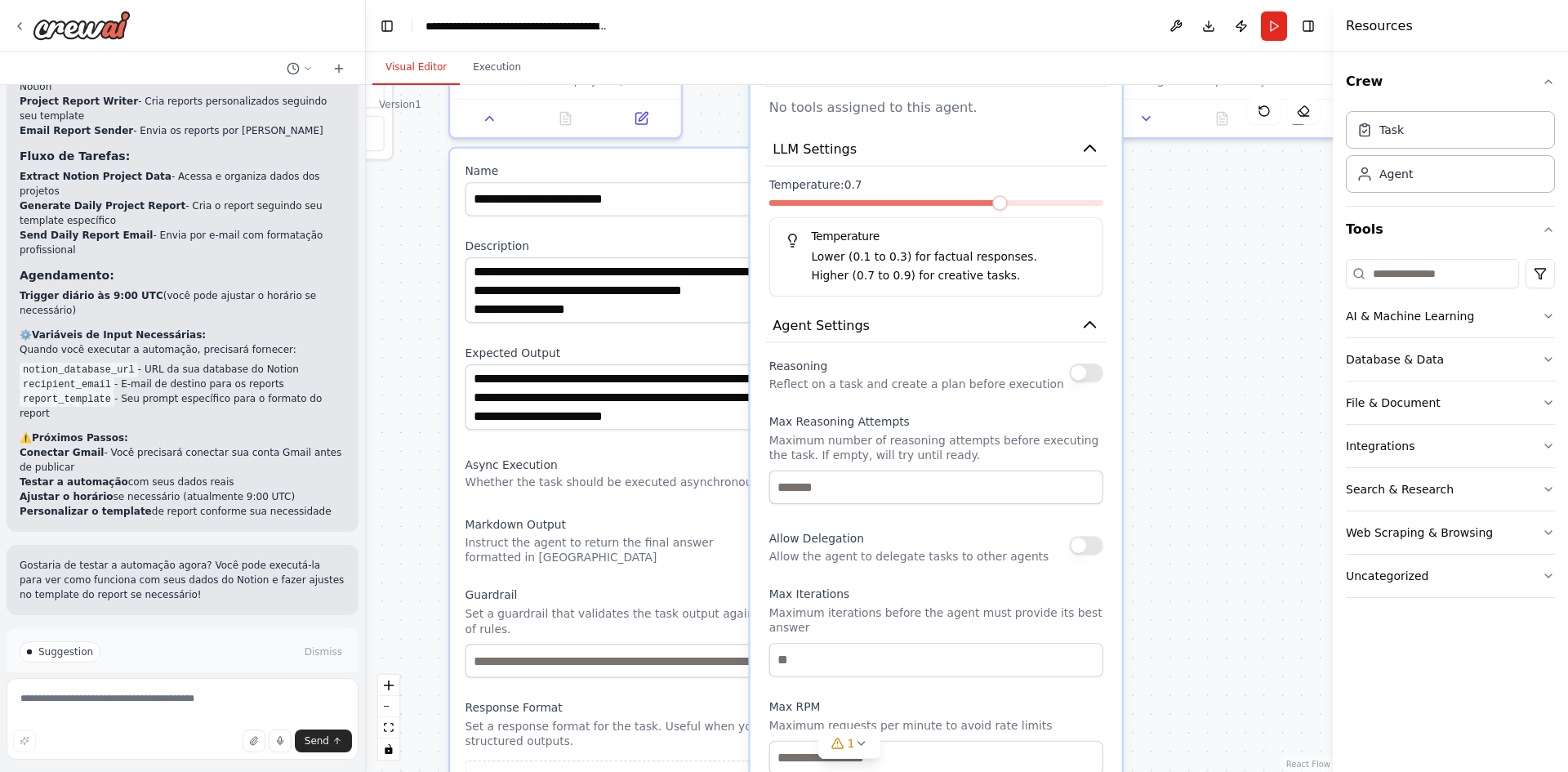
drag, startPoint x: 1137, startPoint y: 633, endPoint x: 1149, endPoint y: 251, distance: 382.2
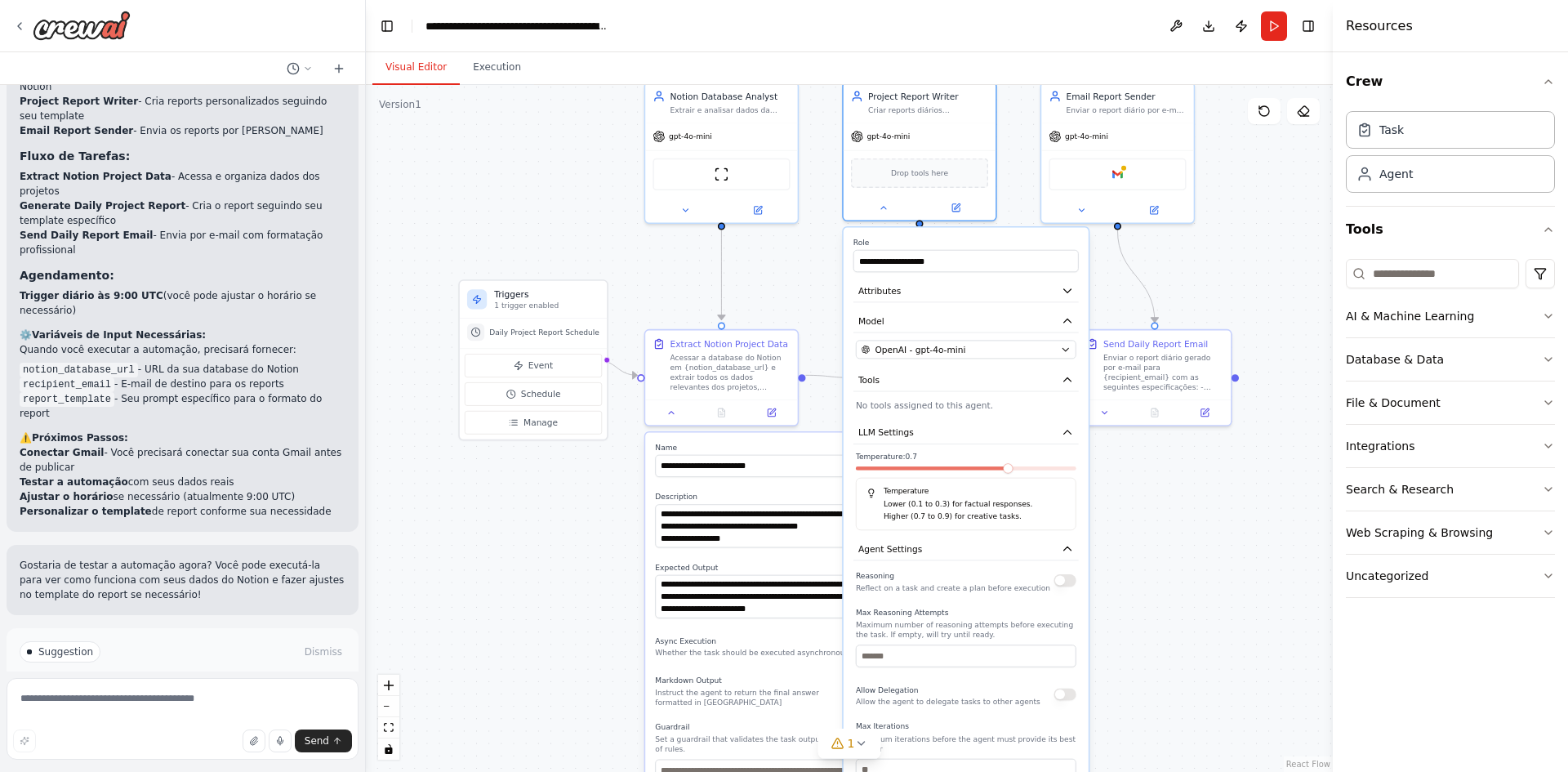
drag, startPoint x: 1178, startPoint y: 311, endPoint x: 1136, endPoint y: 560, distance: 252.5
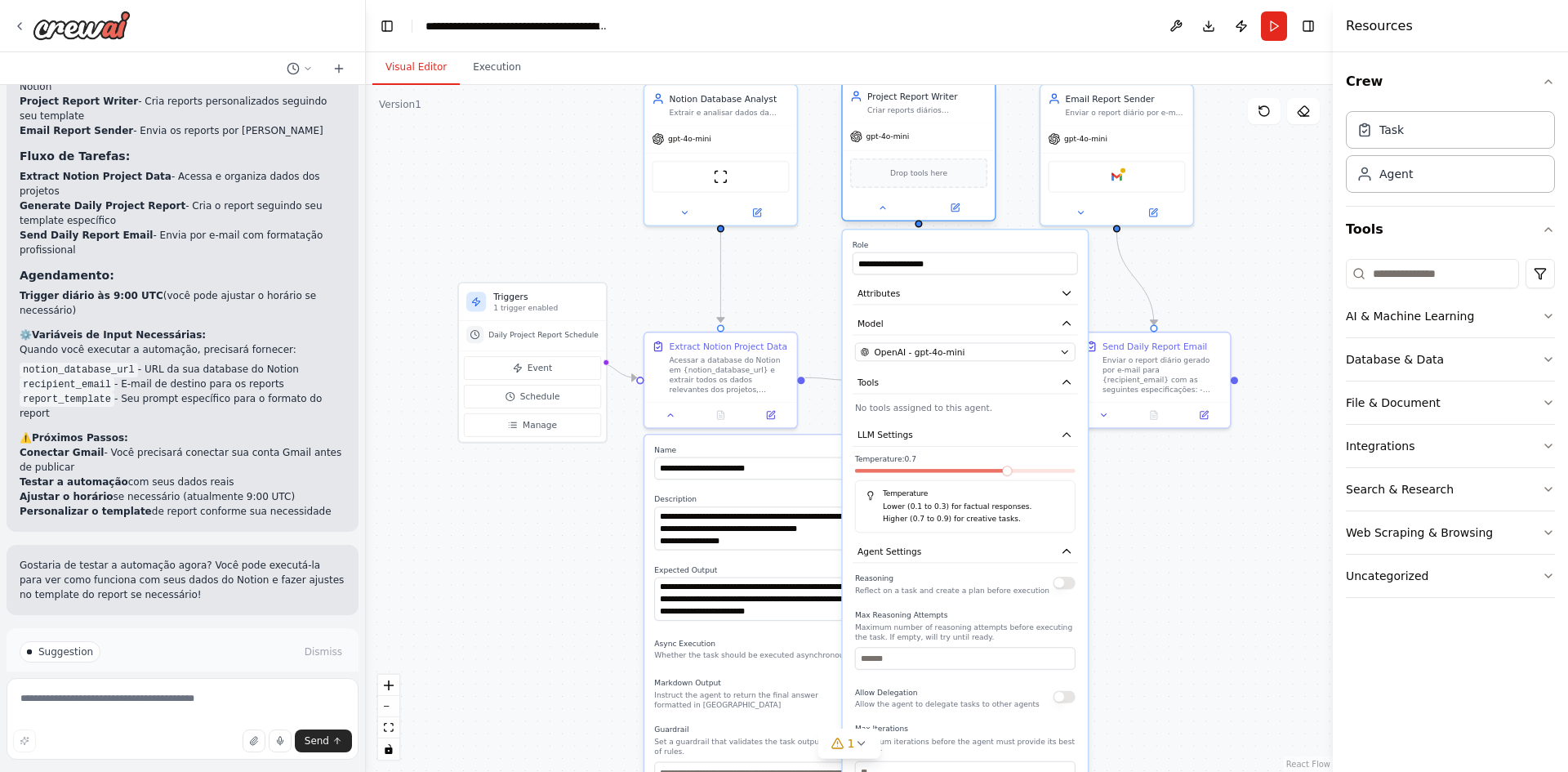
click at [909, 182] on div "Drop tools here" at bounding box center [918, 173] width 137 height 30
click at [877, 214] on button at bounding box center [882, 207] width 70 height 15
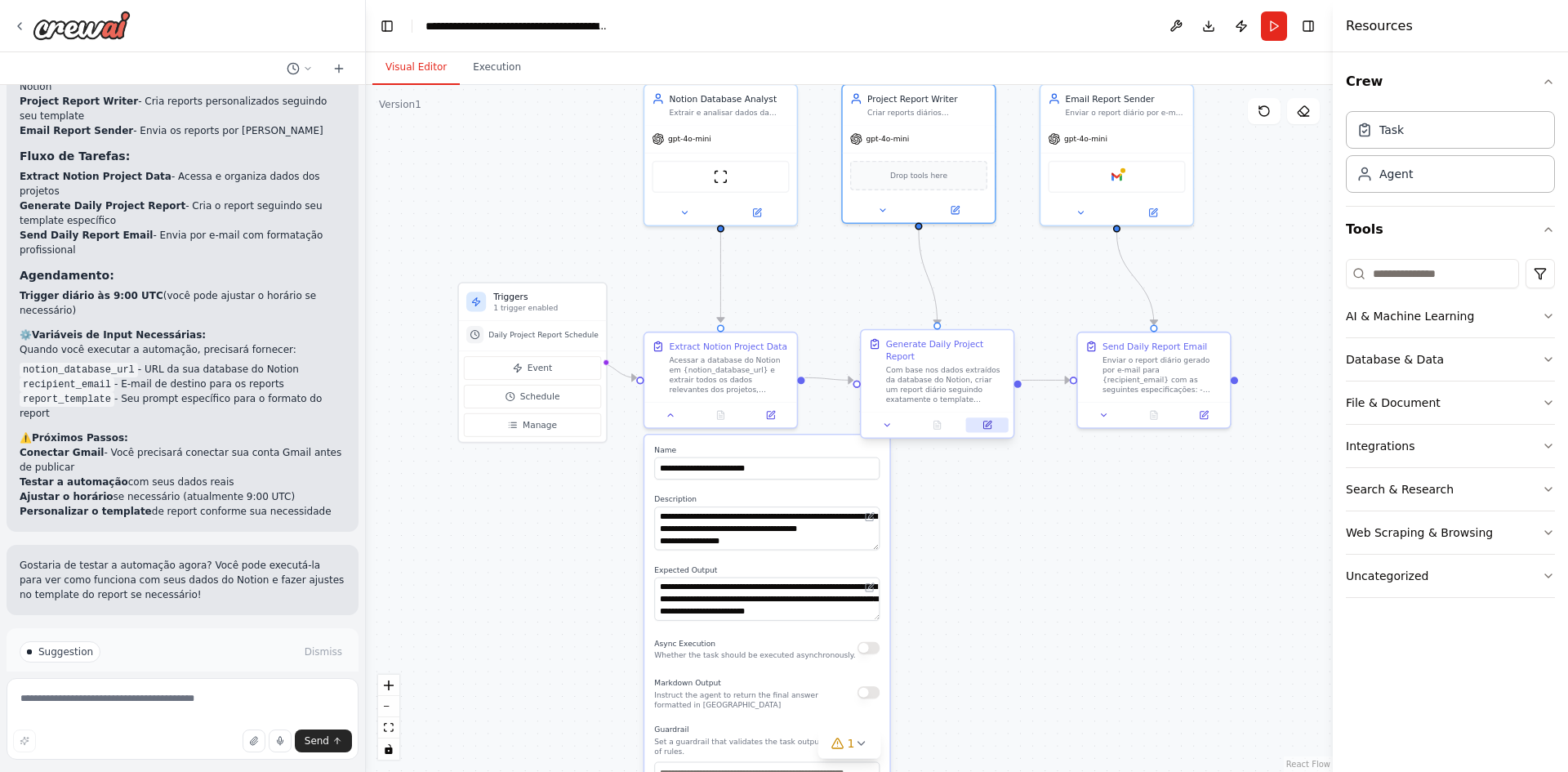
click at [988, 421] on icon at bounding box center [989, 423] width 6 height 6
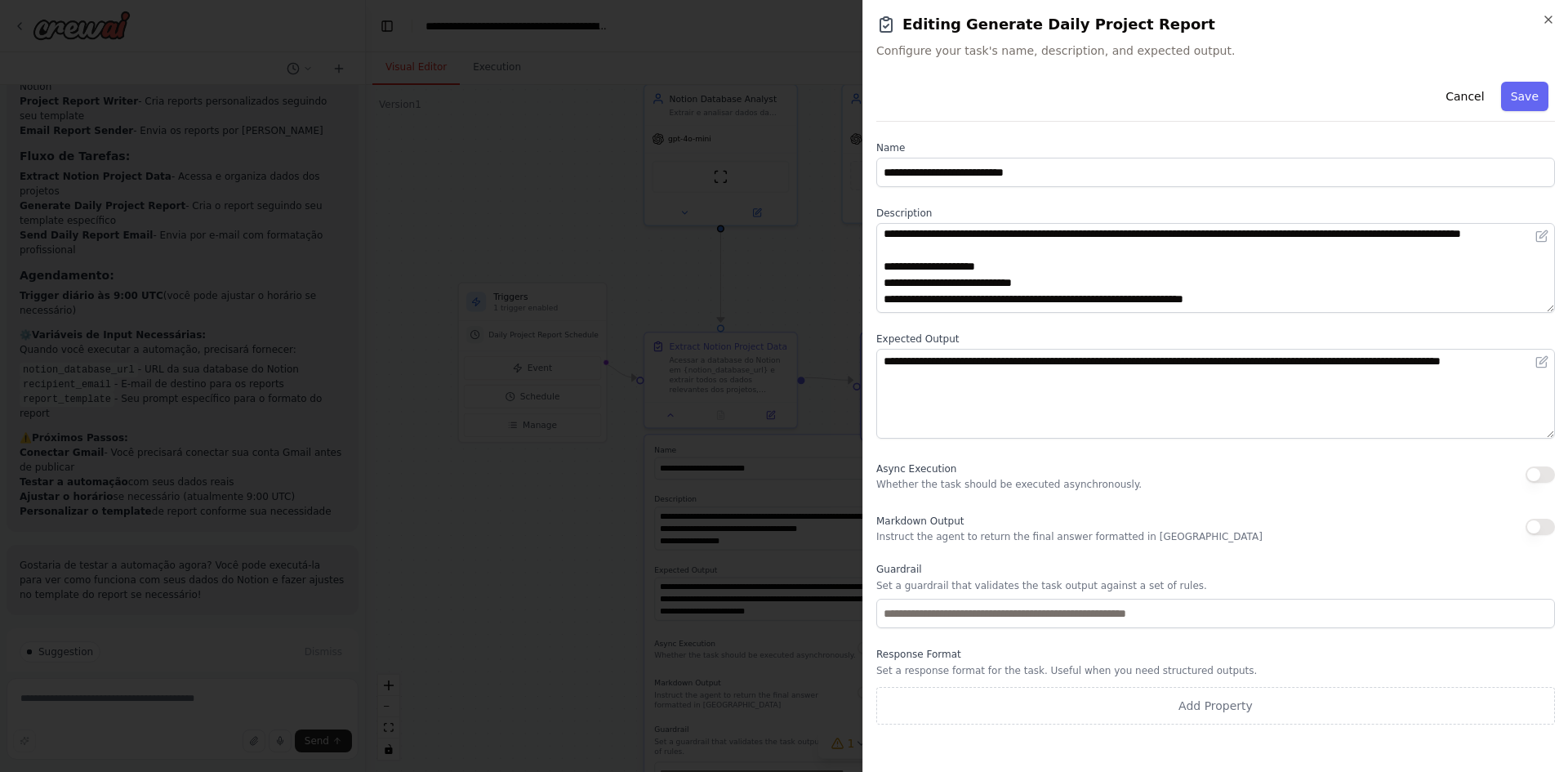
scroll to position [0, 0]
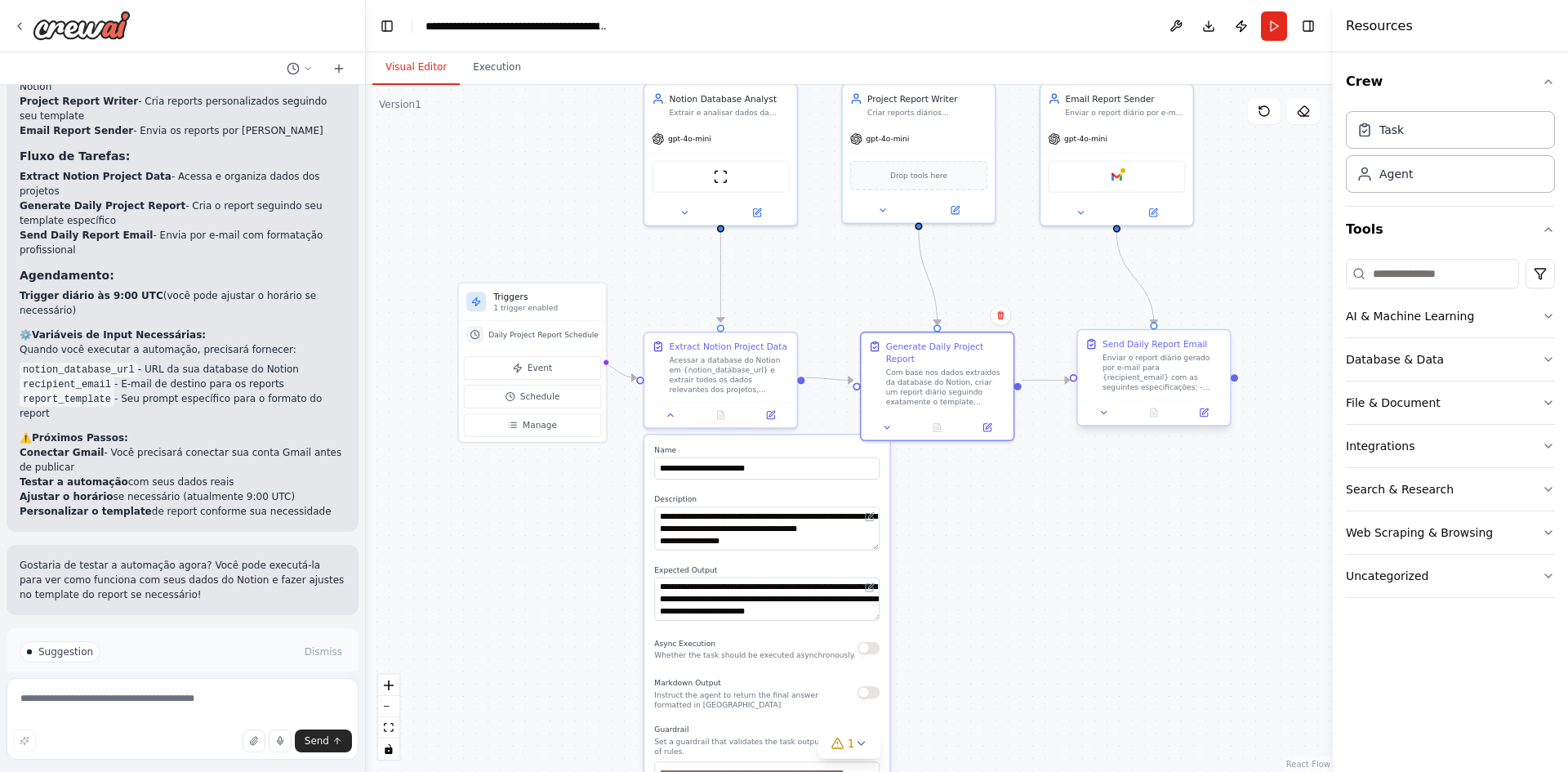
click at [1134, 382] on div "Enviar o report diário gerado por e-mail para {recipient_email} com as seguinte…" at bounding box center [1162, 373] width 120 height 40
click at [1207, 405] on button at bounding box center [1204, 412] width 43 height 15
click at [1206, 416] on icon at bounding box center [1204, 413] width 7 height 7
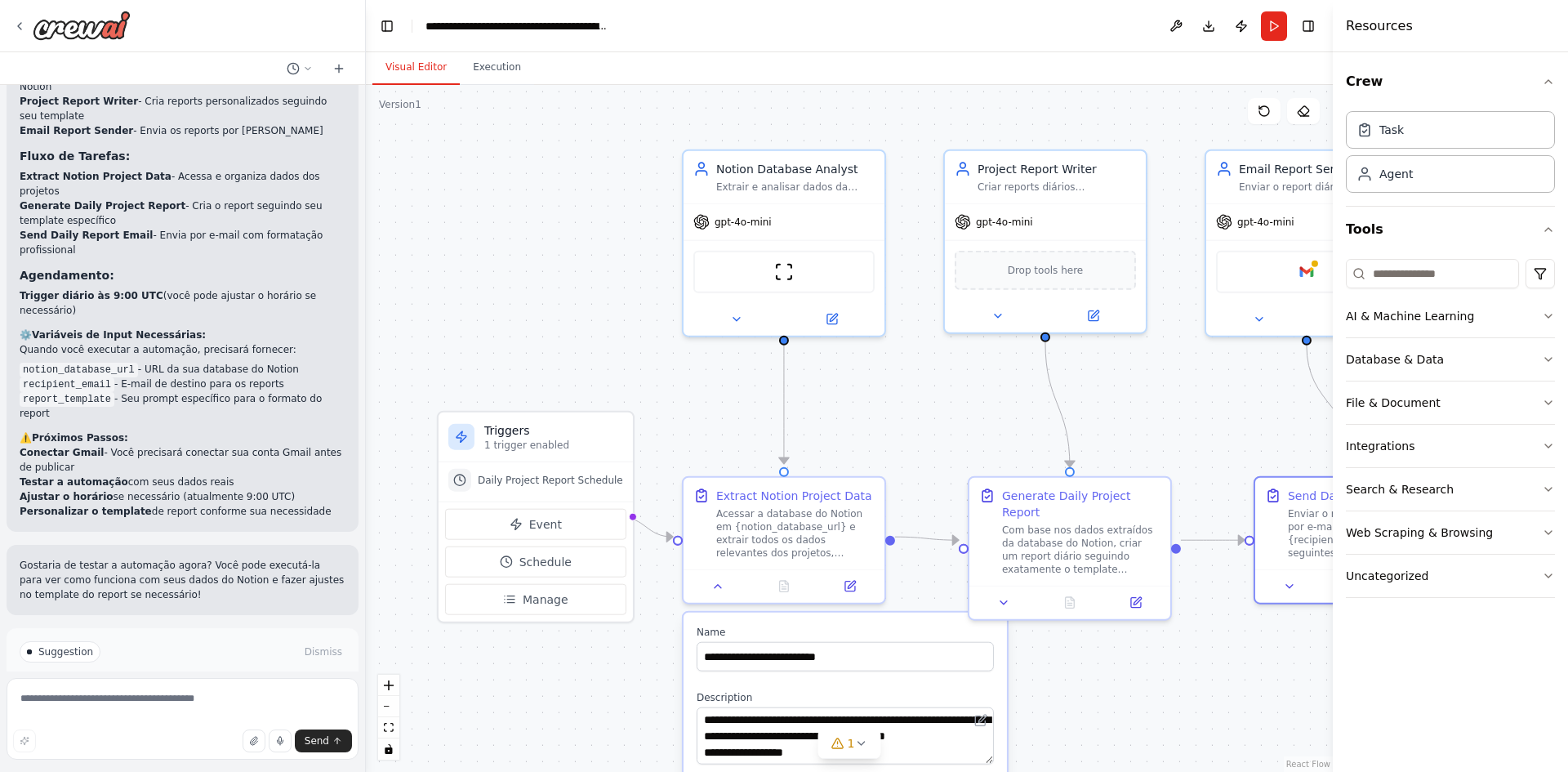
drag, startPoint x: 750, startPoint y: 310, endPoint x: 855, endPoint y: 426, distance: 156.5
